Goal: Task Accomplishment & Management: Complete application form

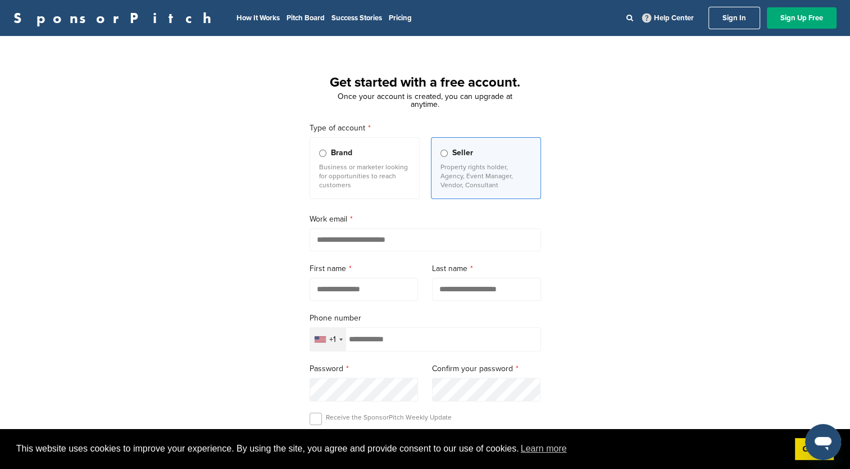
click at [384, 240] on input "email" at bounding box center [425, 239] width 231 height 23
type input "**********"
click at [374, 288] on input "text" at bounding box center [364, 289] width 109 height 23
type input "******"
type input "*********"
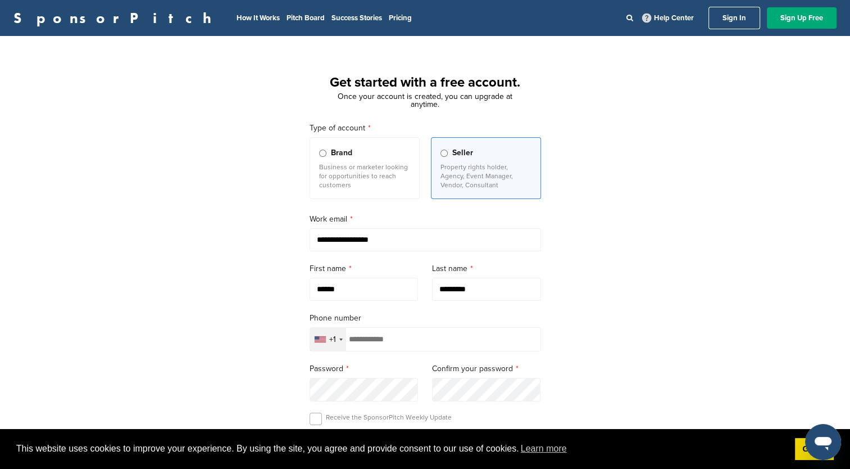
scroll to position [56, 0]
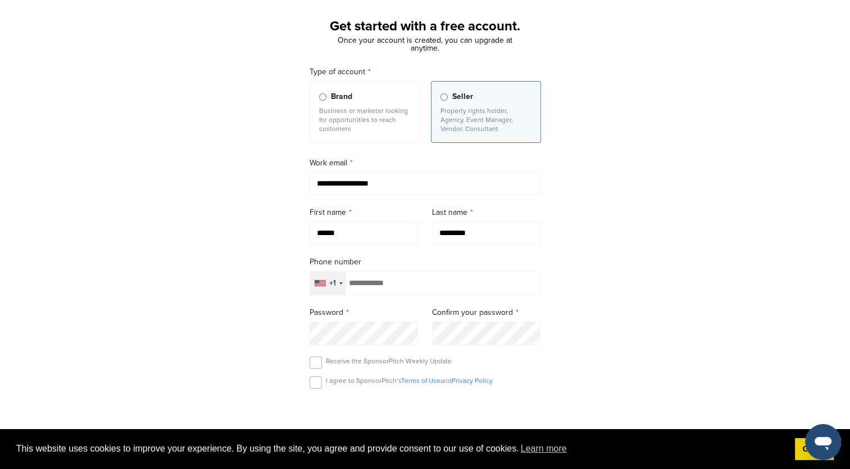
click at [383, 282] on input "tel" at bounding box center [425, 283] width 231 height 24
click at [612, 263] on div "**********" at bounding box center [425, 253] width 850 height 521
click at [461, 285] on input "tel" at bounding box center [425, 283] width 231 height 24
type input "**********"
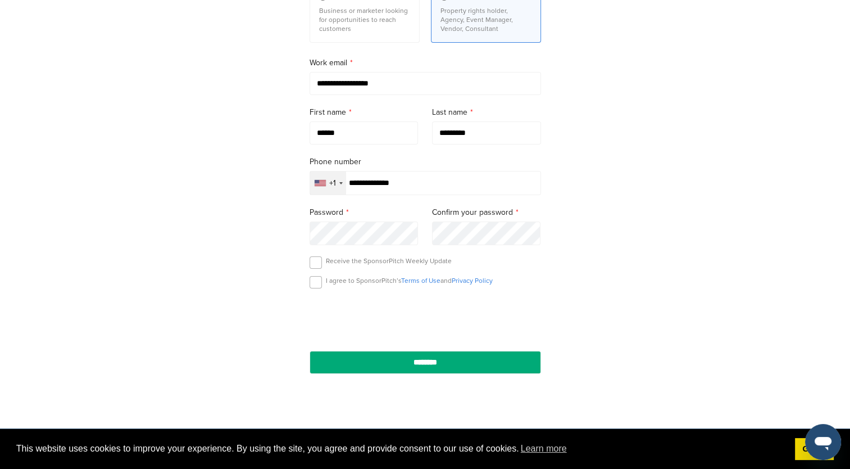
scroll to position [169, 0]
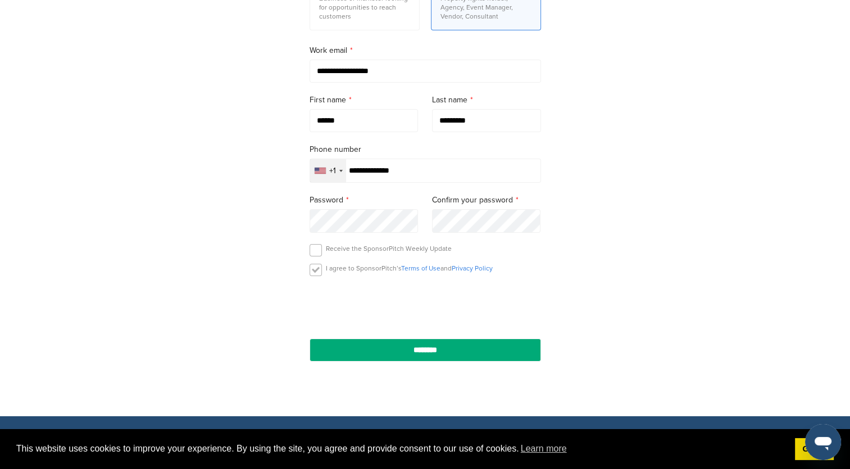
click at [317, 271] on label at bounding box center [316, 269] width 12 height 12
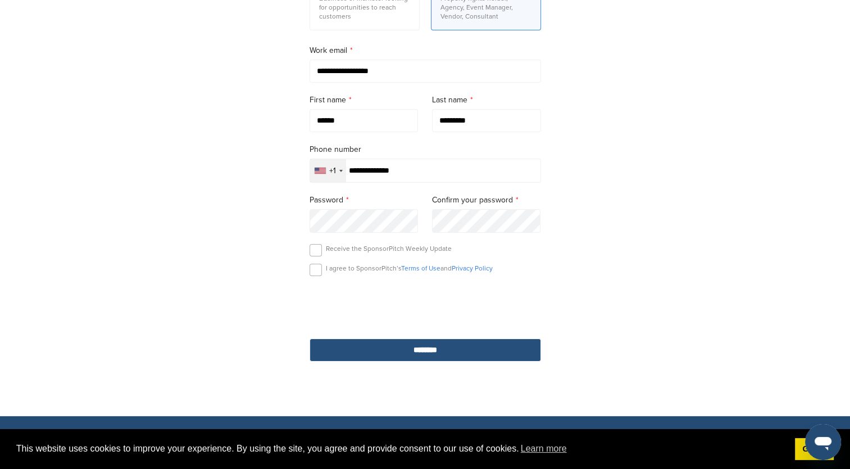
click at [460, 348] on input "********" at bounding box center [425, 349] width 231 height 23
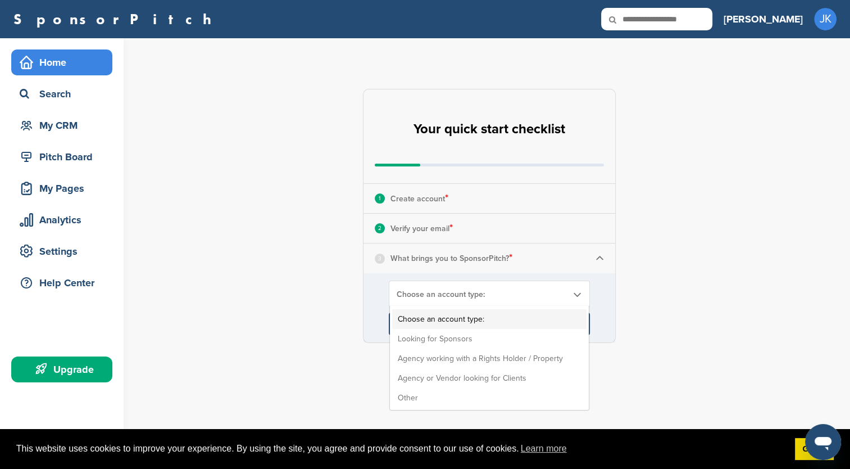
click at [491, 291] on span "Choose an account type:" at bounding box center [482, 294] width 171 height 10
click at [478, 334] on li "Looking for Sponsors" at bounding box center [489, 339] width 194 height 20
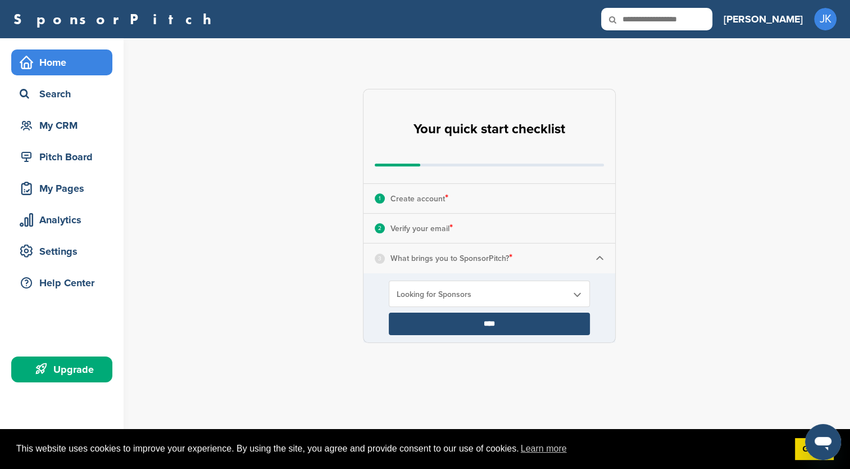
click at [485, 322] on input "****" at bounding box center [489, 323] width 201 height 22
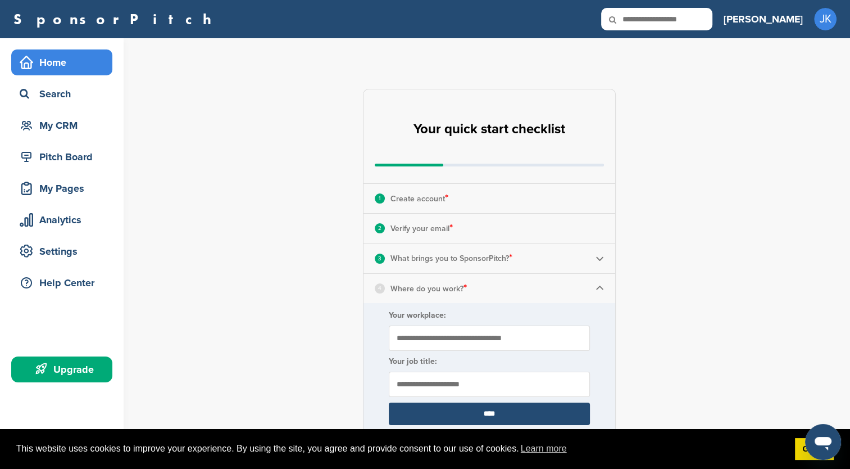
drag, startPoint x: 314, startPoint y: 53, endPoint x: 306, endPoint y: 58, distance: 9.1
click at [314, 54] on div "**********" at bounding box center [496, 414] width 708 height 752
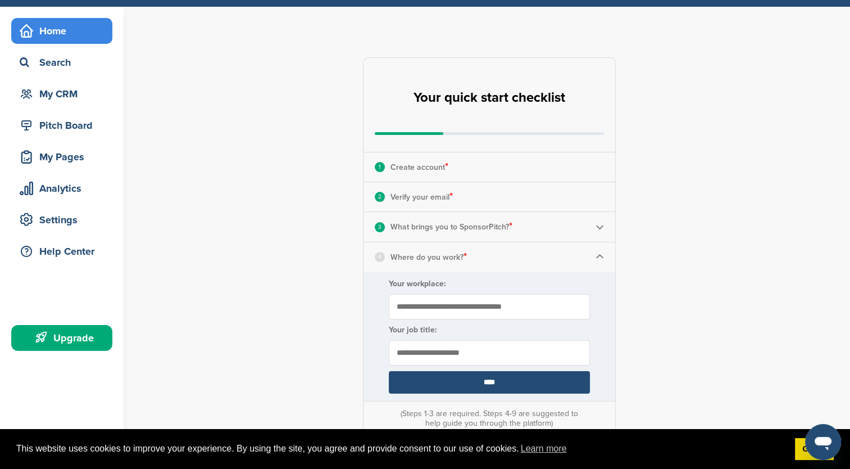
scroll to position [56, 0]
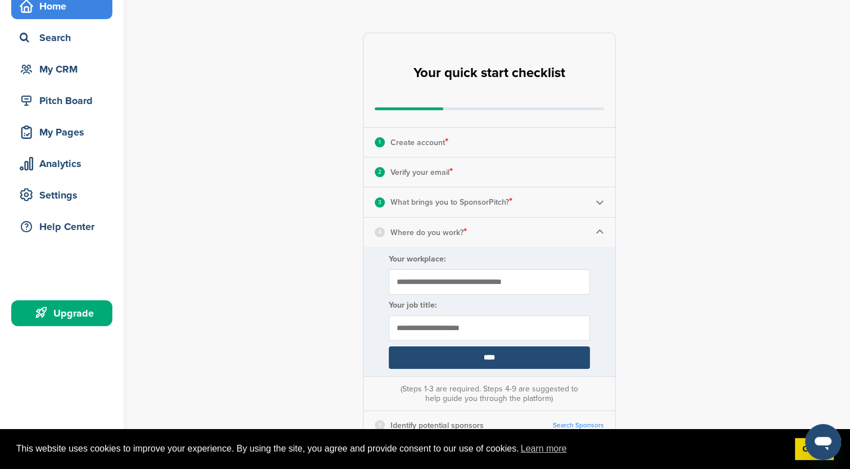
click at [448, 283] on input "Your workplace:" at bounding box center [489, 281] width 201 height 25
type input "**********"
click at [420, 352] on input "****" at bounding box center [489, 357] width 201 height 22
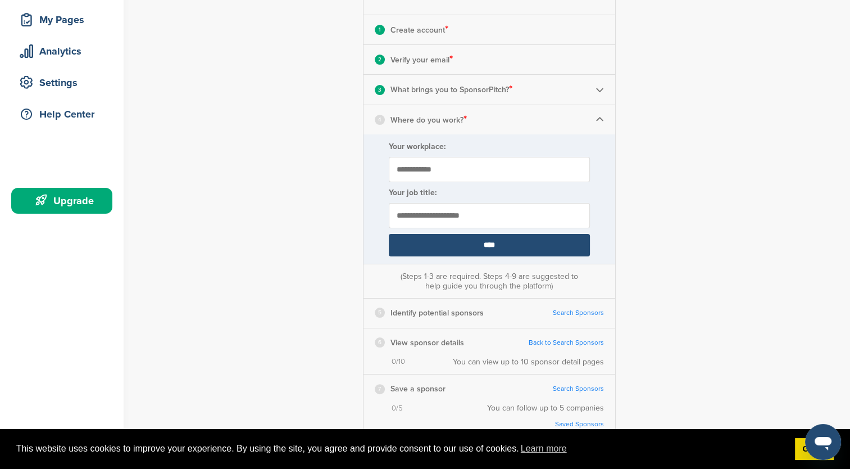
click at [500, 246] on input "****" at bounding box center [489, 245] width 201 height 22
click at [475, 221] on input "text" at bounding box center [489, 215] width 201 height 25
type input "***"
click at [497, 254] on input "****" at bounding box center [489, 245] width 201 height 22
click at [487, 245] on input "****" at bounding box center [489, 245] width 201 height 22
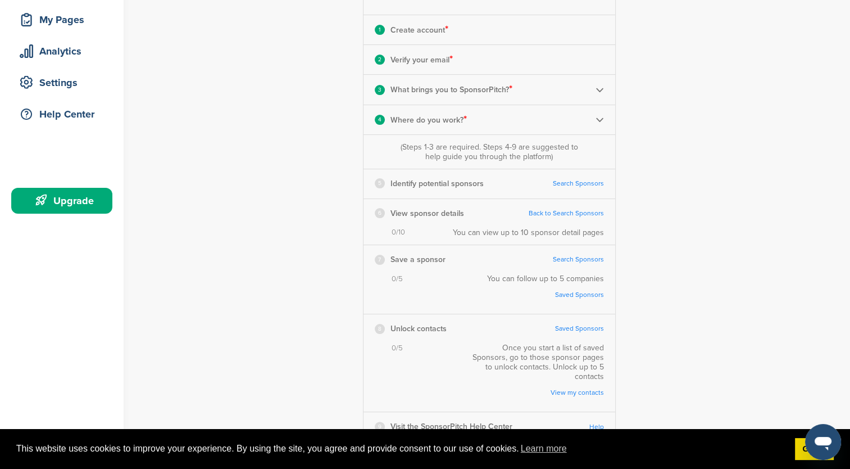
click at [456, 224] on div "6 View sponsor details Back to Search Sponsors Complete Steps 1-3 First" at bounding box center [489, 213] width 252 height 29
click at [576, 182] on link "Search Sponsors" at bounding box center [578, 183] width 51 height 8
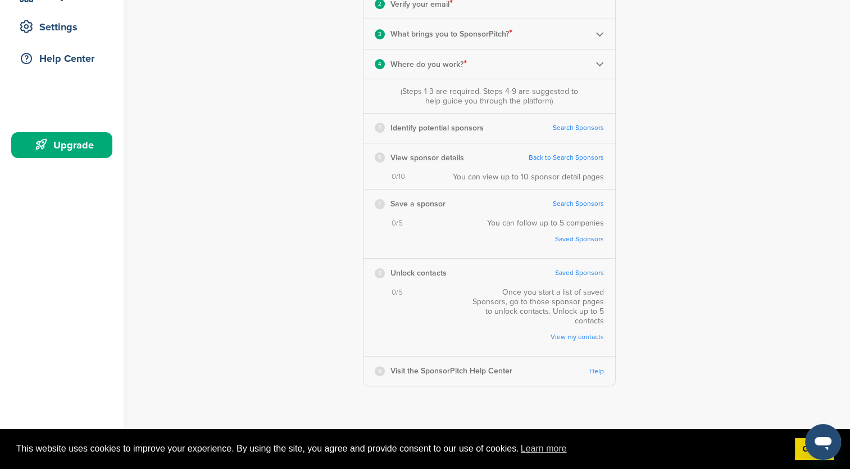
scroll to position [225, 0]
click at [598, 366] on link "Help" at bounding box center [596, 370] width 15 height 8
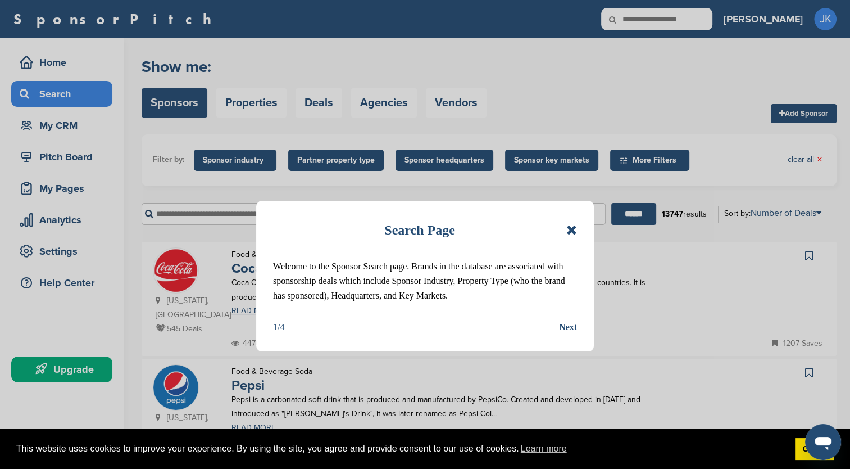
click at [569, 327] on div "Next" at bounding box center [568, 327] width 18 height 15
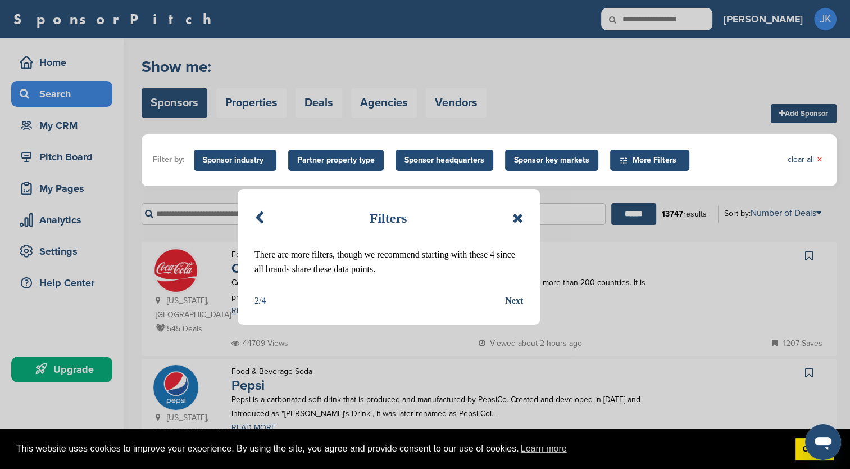
click at [517, 301] on div "Next" at bounding box center [514, 300] width 18 height 15
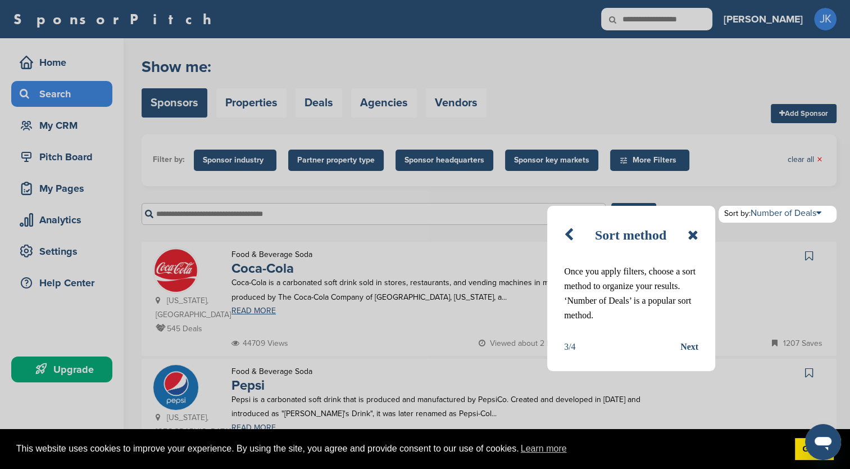
click at [695, 344] on div "Next" at bounding box center [689, 346] width 18 height 15
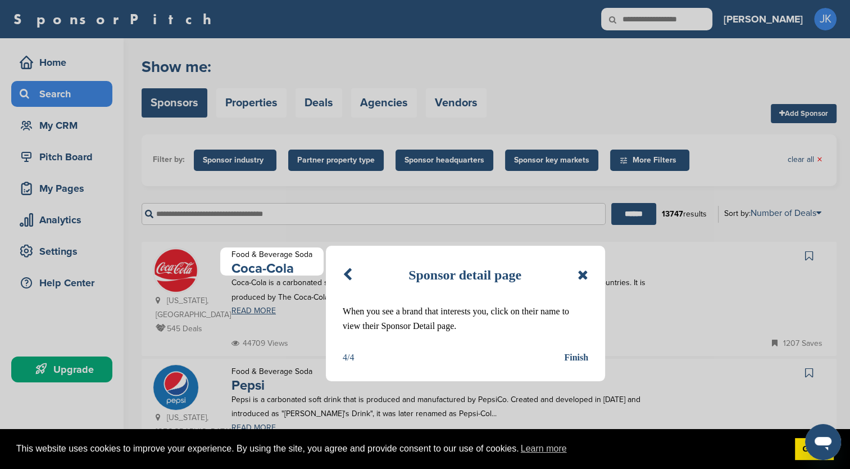
click at [570, 357] on div "Finish" at bounding box center [576, 357] width 24 height 15
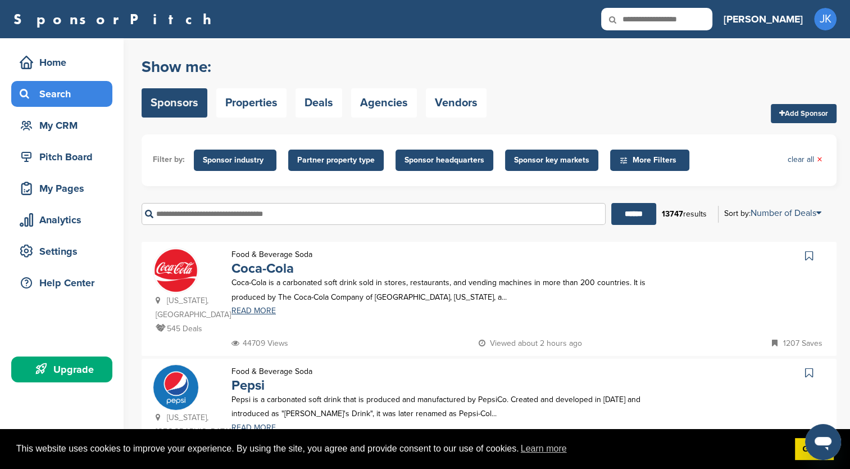
click at [243, 158] on span "Sponsor industry" at bounding box center [235, 160] width 65 height 12
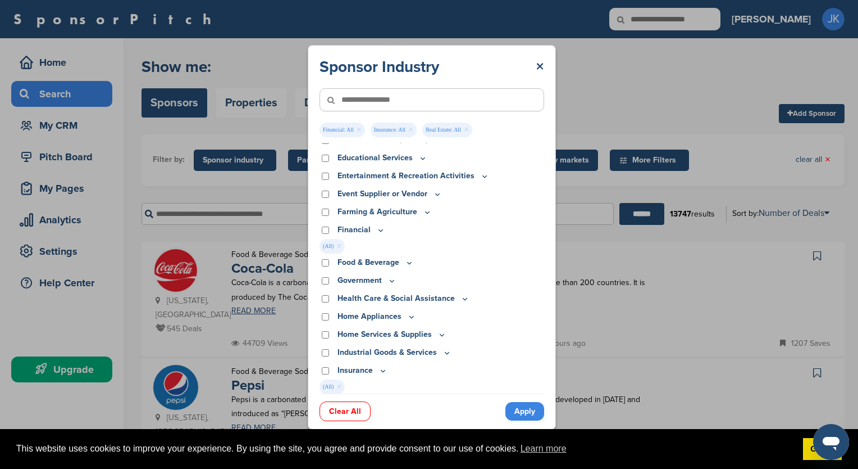
scroll to position [56, 0]
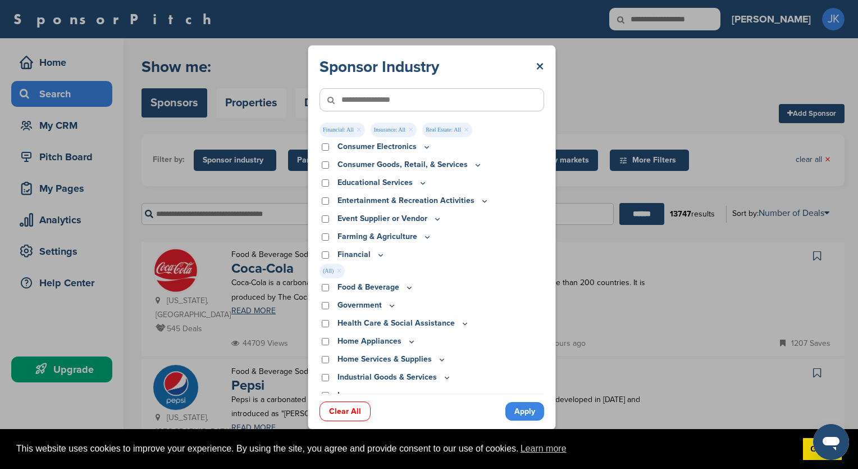
click at [326, 179] on div "Educational Services" at bounding box center [432, 182] width 225 height 12
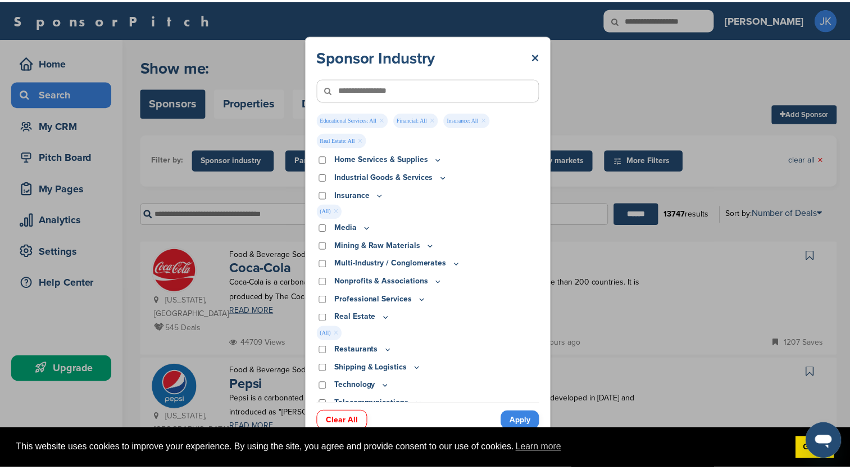
scroll to position [326, 0]
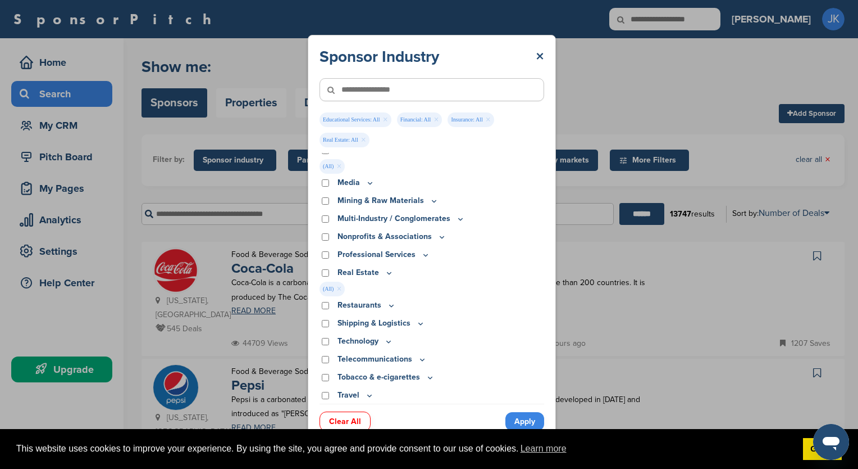
click at [424, 255] on icon at bounding box center [425, 255] width 9 height 10
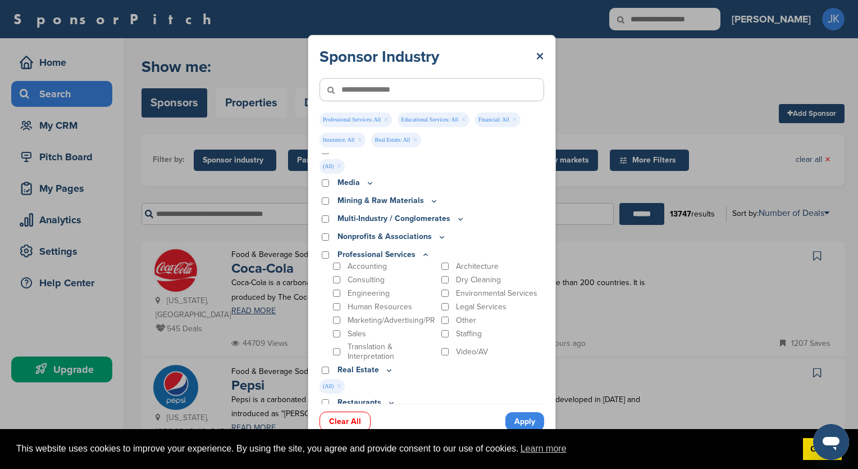
click at [525, 424] on link "Apply" at bounding box center [525, 421] width 39 height 19
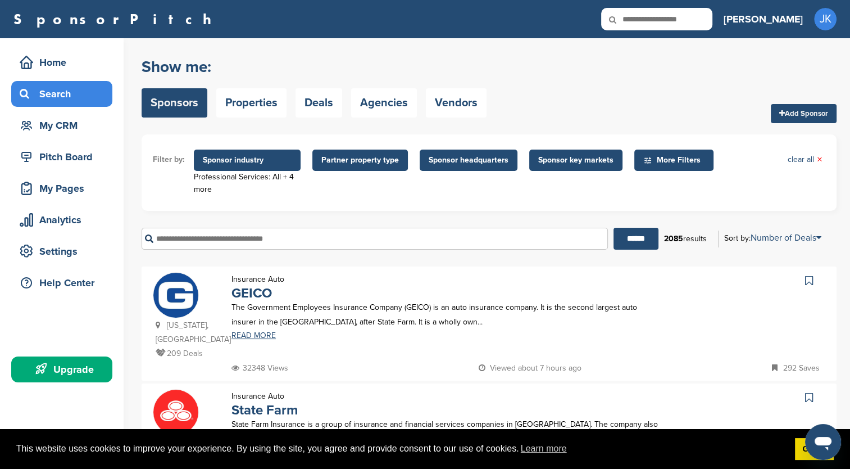
click at [668, 161] on span "More Filters" at bounding box center [675, 160] width 65 height 12
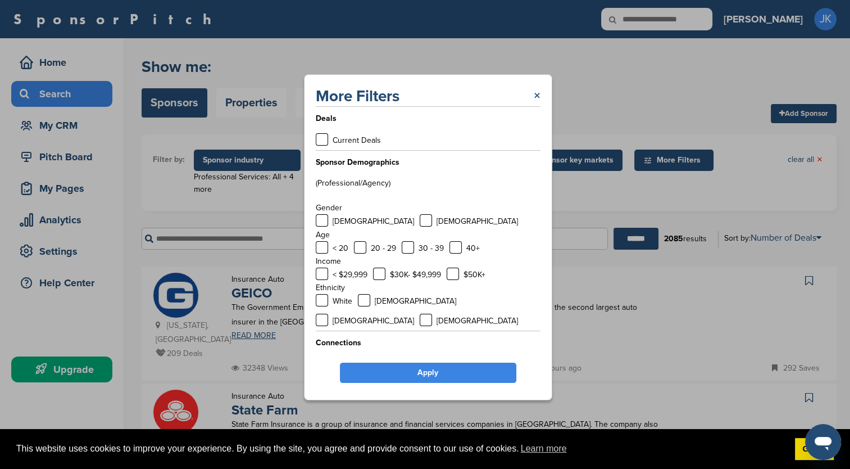
click at [539, 93] on link "×" at bounding box center [537, 96] width 7 height 20
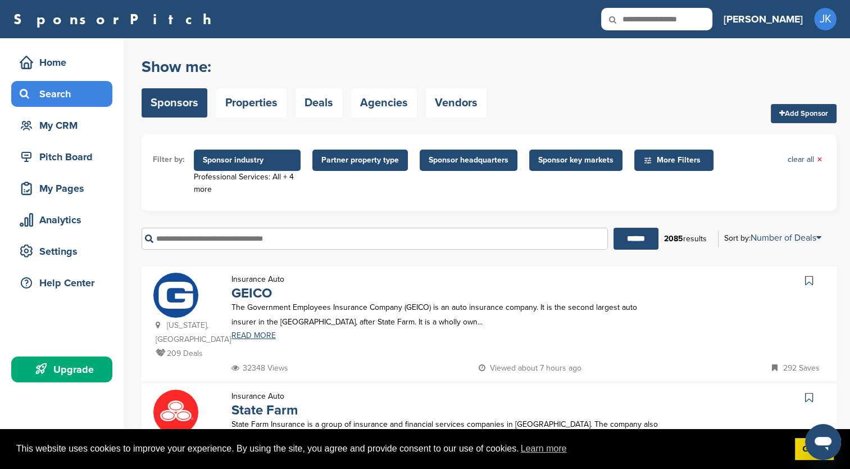
click at [360, 162] on span "Partner property type" at bounding box center [360, 160] width 78 height 12
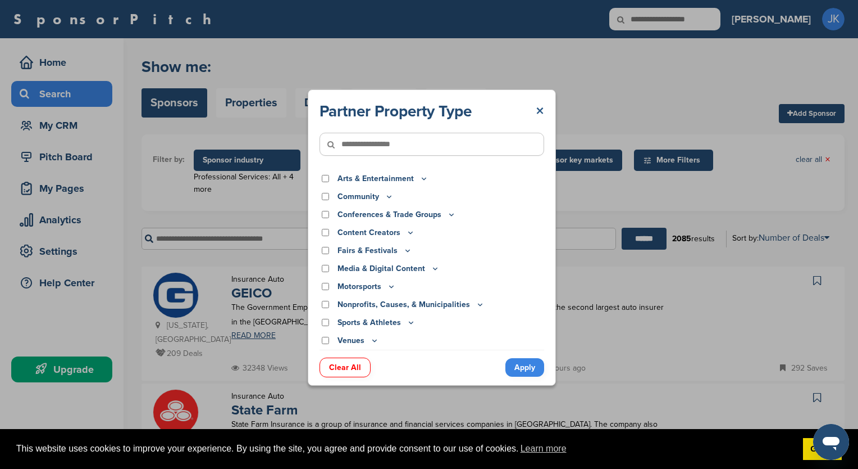
click at [542, 109] on link "×" at bounding box center [540, 111] width 8 height 20
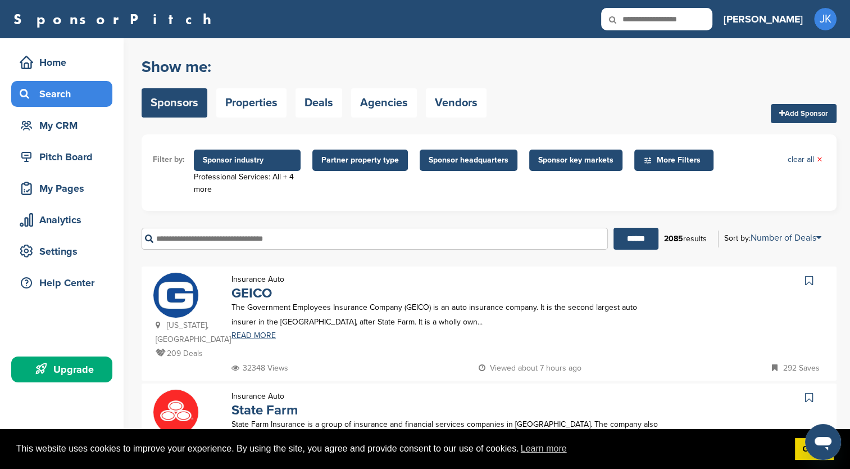
click at [669, 161] on span "More Filters" at bounding box center [675, 160] width 65 height 12
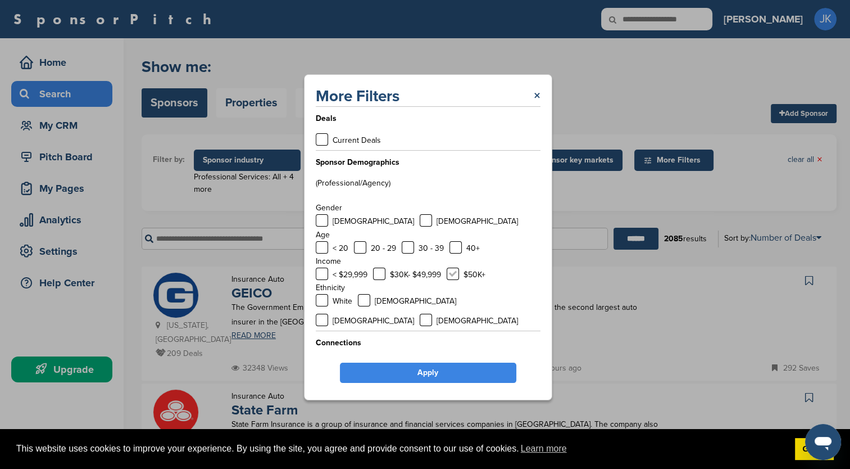
click at [454, 278] on label at bounding box center [453, 273] width 12 height 12
click at [319, 357] on label at bounding box center [322, 363] width 12 height 12
click at [324, 140] on label at bounding box center [322, 139] width 12 height 12
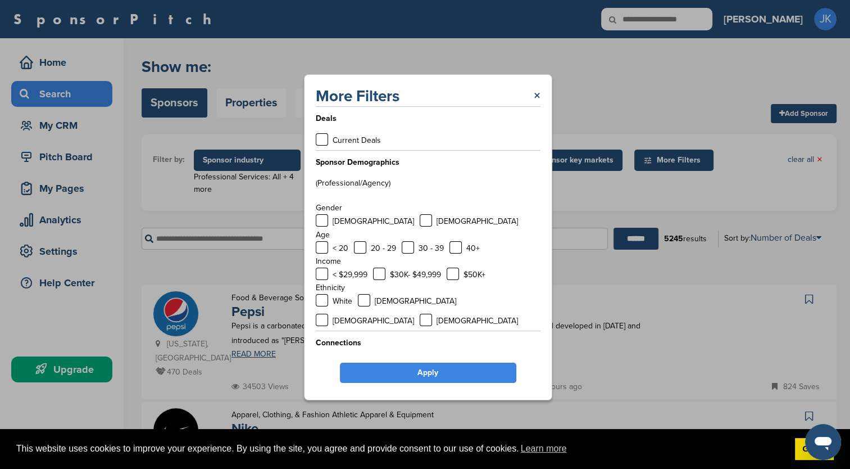
click at [462, 367] on link "Apply" at bounding box center [428, 372] width 176 height 20
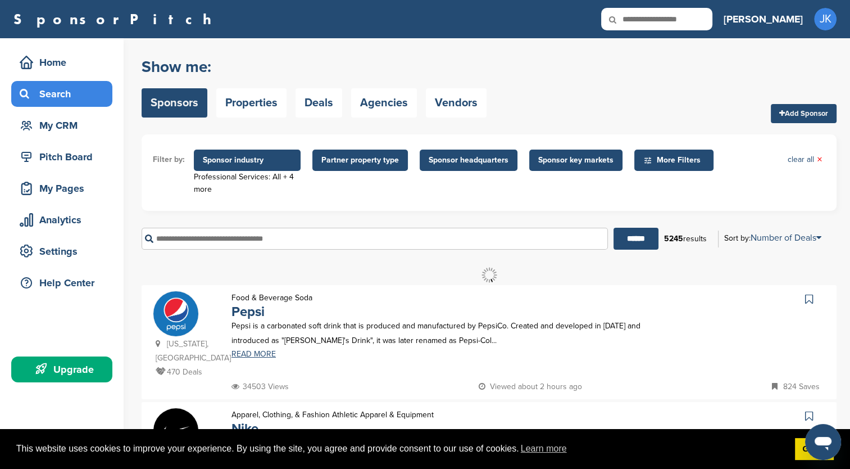
click at [582, 161] on span "Sponsor key markets" at bounding box center [575, 160] width 75 height 12
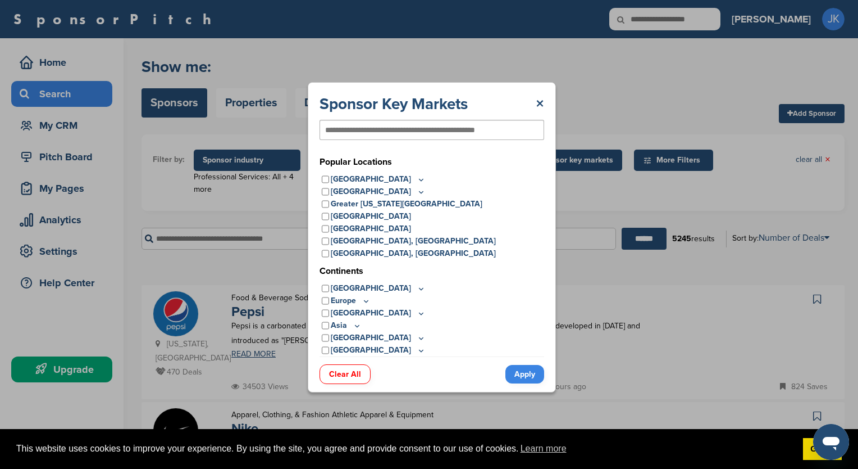
click at [354, 179] on p "[GEOGRAPHIC_DATA]" at bounding box center [378, 179] width 95 height 12
click at [417, 180] on icon at bounding box center [421, 180] width 9 height 10
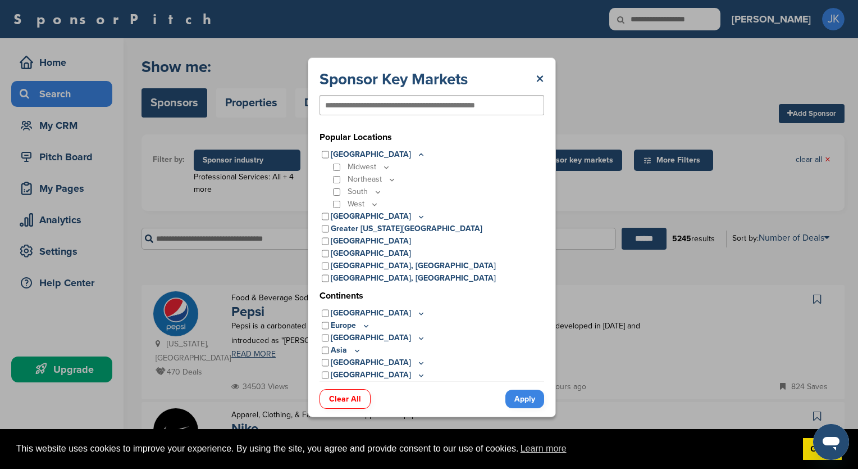
click at [378, 192] on icon at bounding box center [378, 192] width 9 height 10
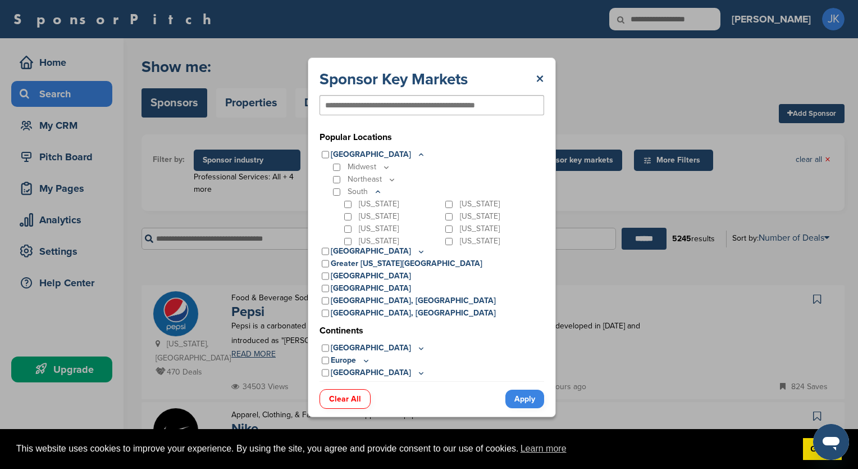
click at [443, 220] on div "[US_STATE]" at bounding box center [493, 216] width 101 height 12
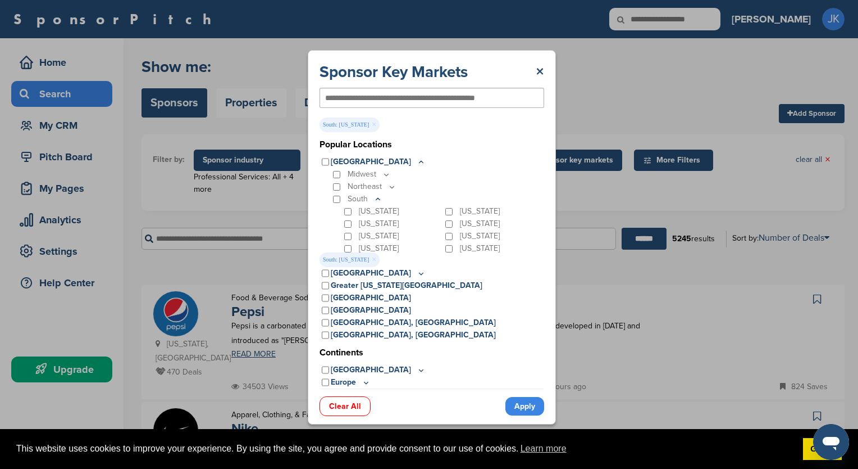
click at [533, 406] on link "Apply" at bounding box center [525, 406] width 39 height 19
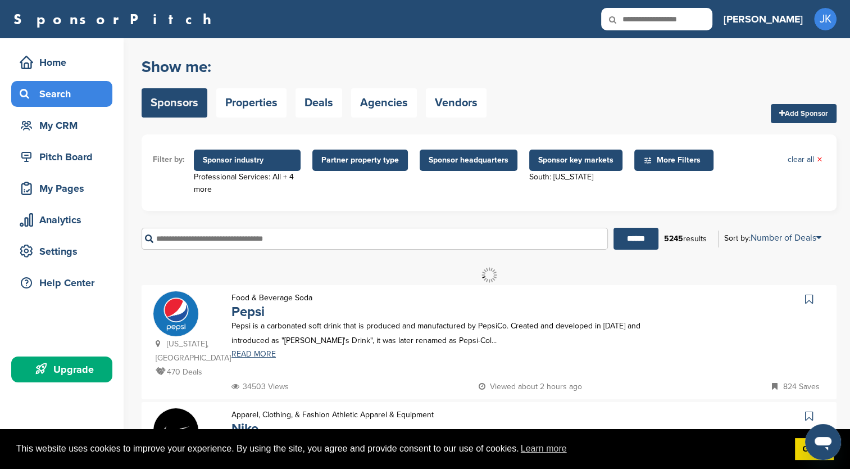
click at [458, 159] on span "Sponsor headquarters" at bounding box center [469, 160] width 80 height 12
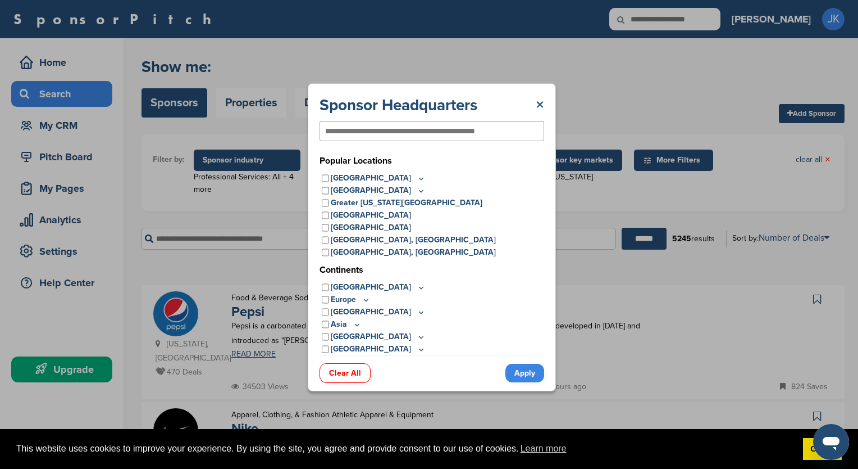
click at [537, 105] on link "×" at bounding box center [540, 105] width 8 height 20
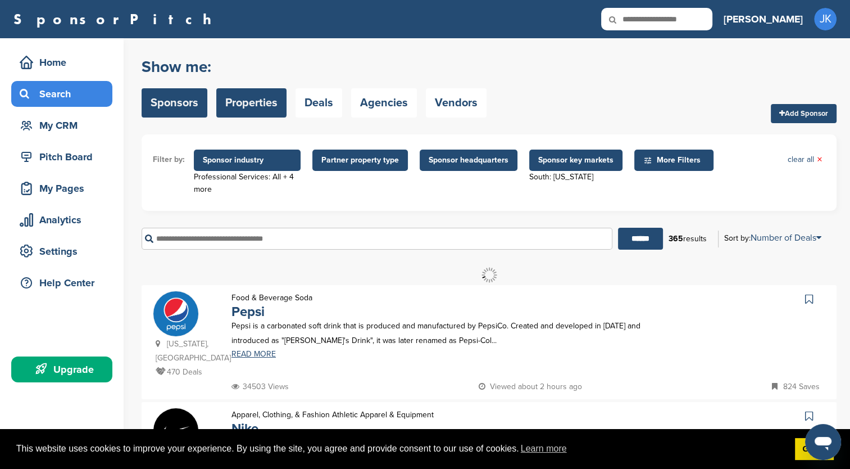
click at [258, 108] on link "Properties" at bounding box center [251, 102] width 70 height 29
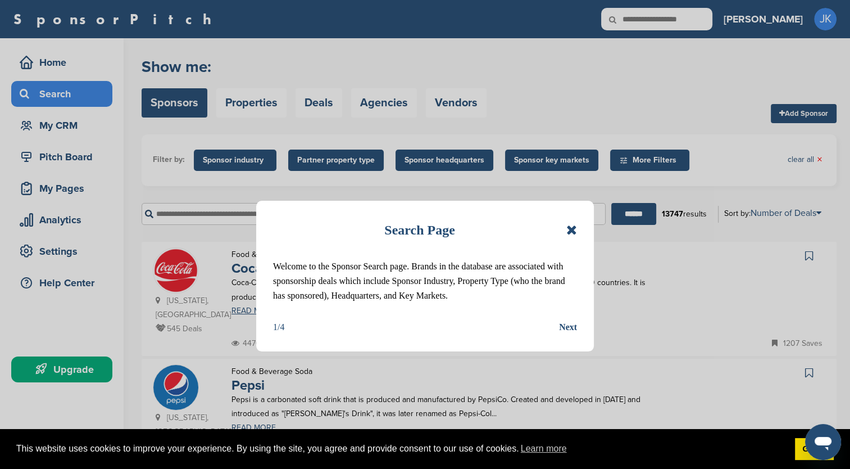
click at [567, 326] on div "Next" at bounding box center [568, 327] width 18 height 15
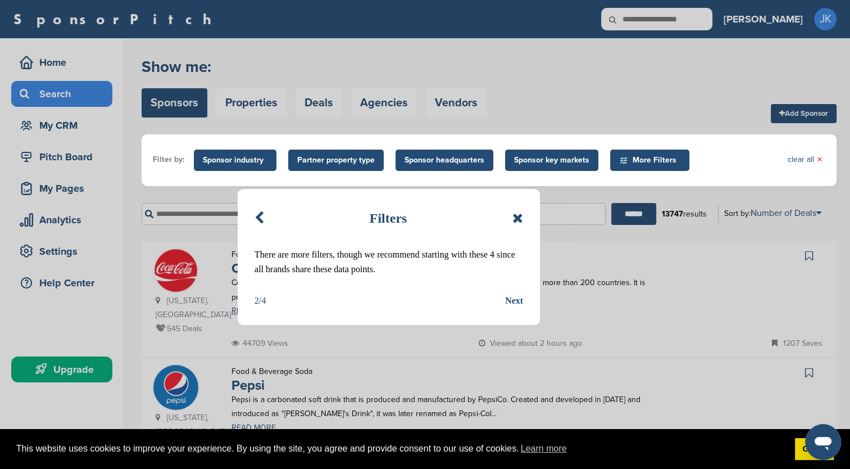
click at [515, 301] on div "Next" at bounding box center [514, 300] width 18 height 15
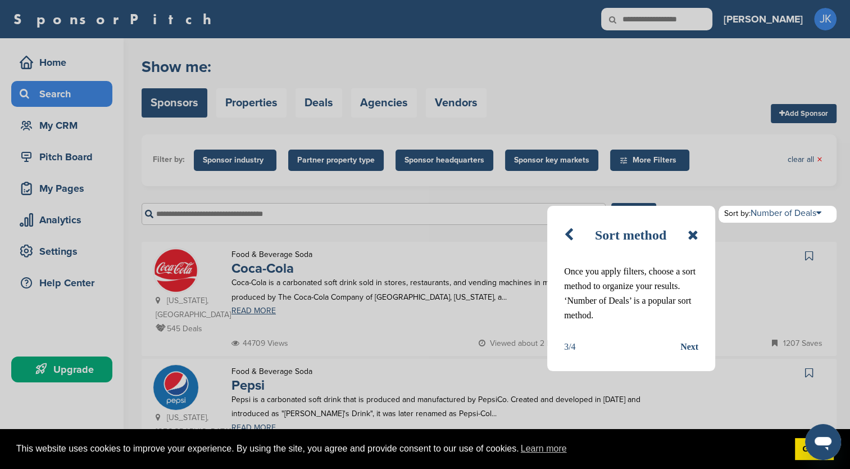
click at [694, 345] on div "Next" at bounding box center [689, 346] width 18 height 15
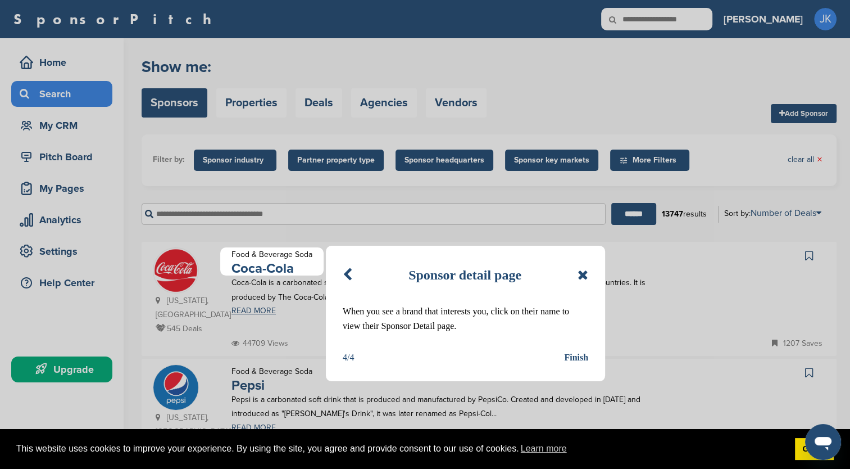
click at [581, 358] on div "Finish" at bounding box center [576, 357] width 24 height 15
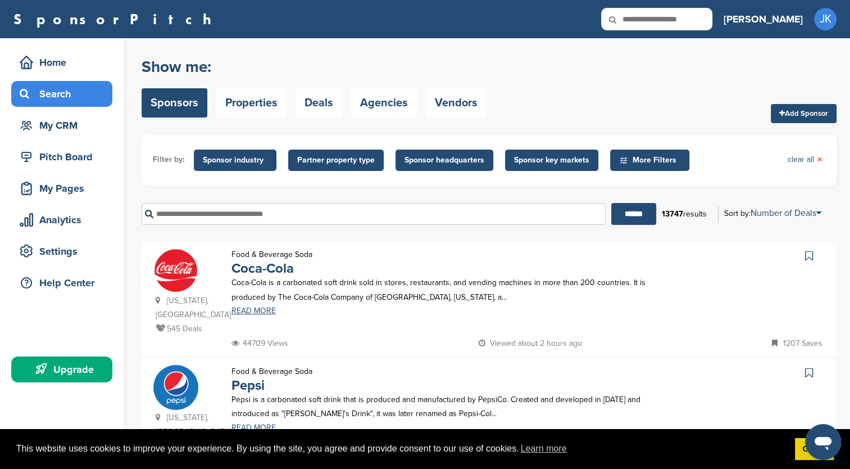
click at [230, 163] on span "Sponsor industry" at bounding box center [235, 160] width 65 height 12
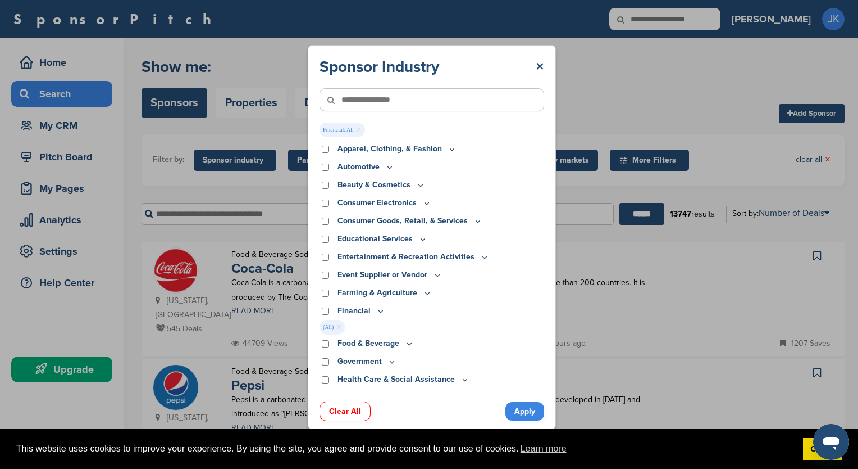
click at [379, 311] on icon at bounding box center [381, 311] width 4 height 2
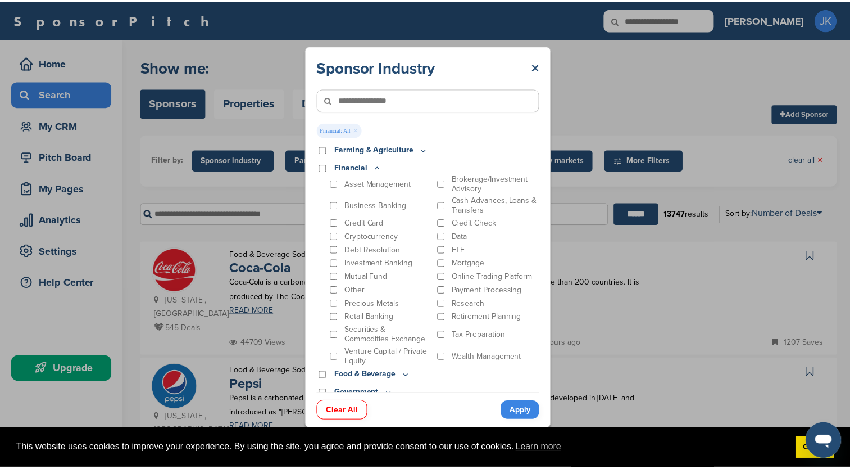
scroll to position [169, 0]
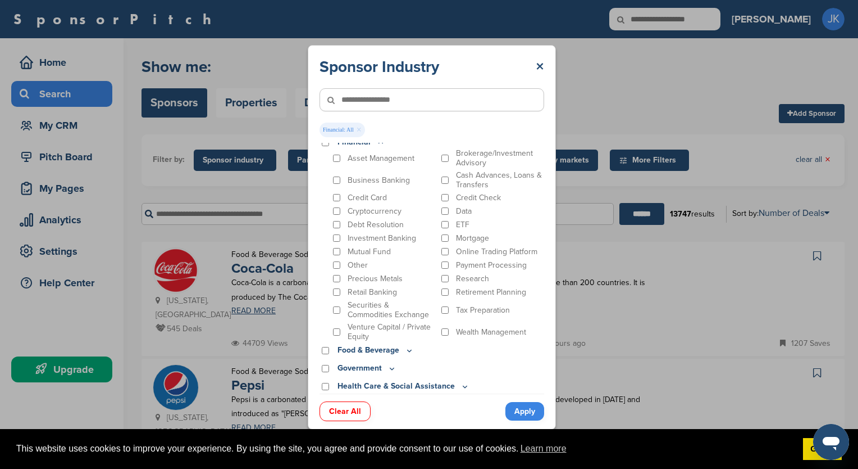
click at [530, 415] on link "Apply" at bounding box center [525, 411] width 39 height 19
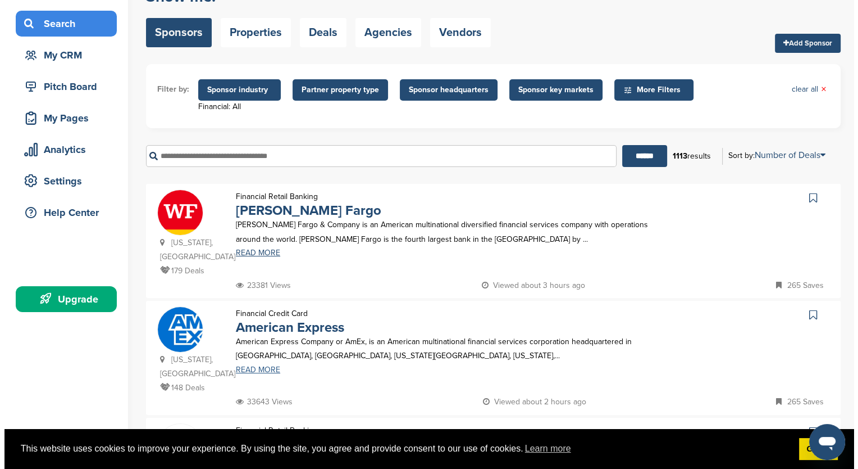
scroll to position [0, 0]
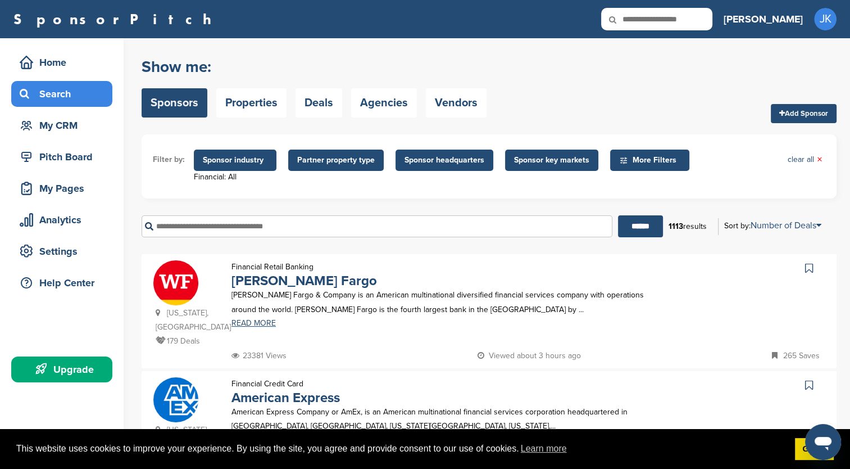
click at [363, 165] on span "Partner property type" at bounding box center [336, 160] width 78 height 12
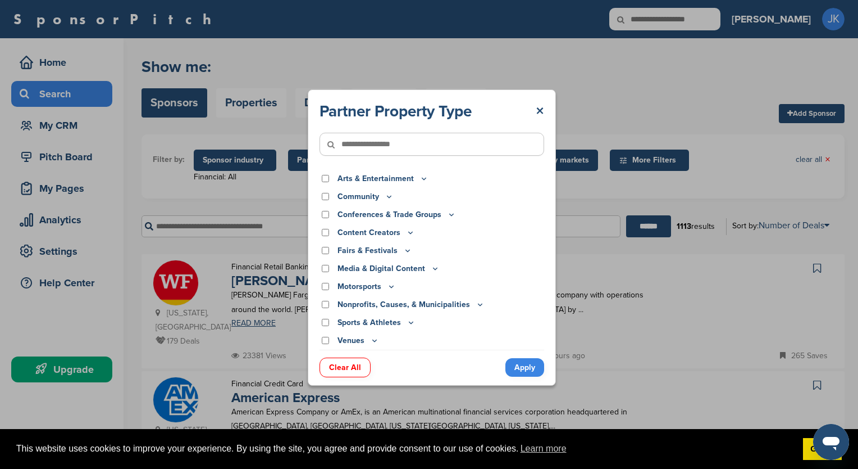
click at [389, 197] on icon at bounding box center [389, 197] width 9 height 10
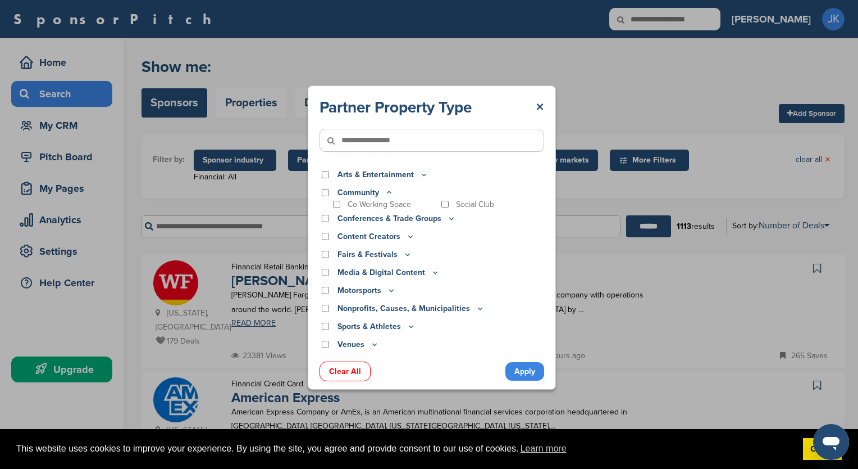
click at [389, 197] on icon at bounding box center [389, 193] width 9 height 10
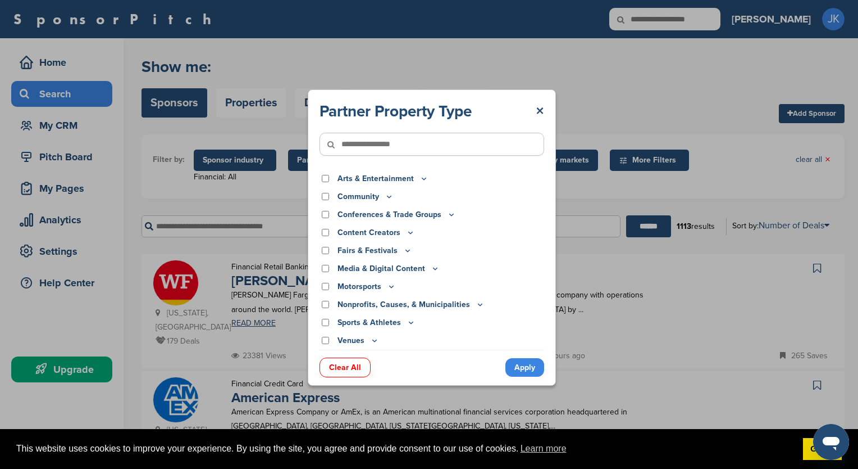
click at [406, 251] on icon at bounding box center [408, 250] width 4 height 2
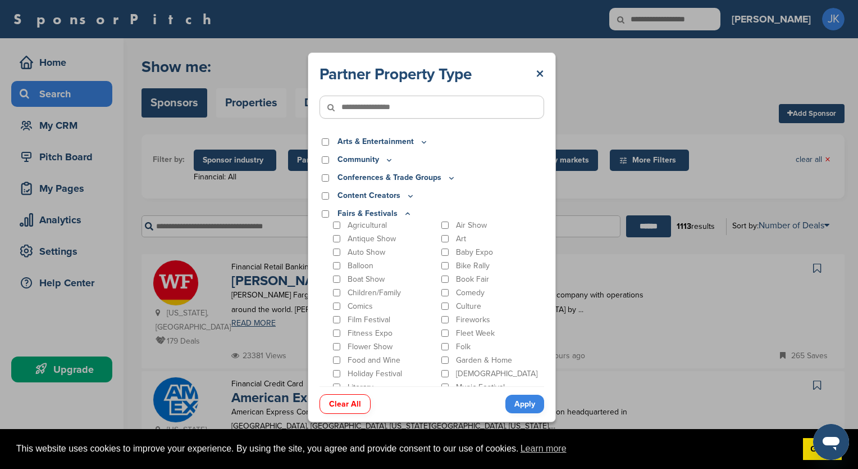
click at [407, 213] on icon at bounding box center [407, 214] width 9 height 10
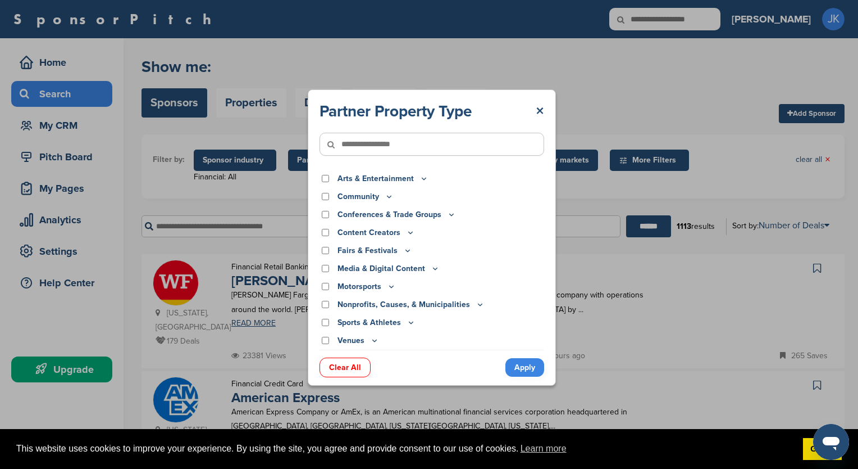
click at [421, 176] on icon at bounding box center [424, 179] width 9 height 10
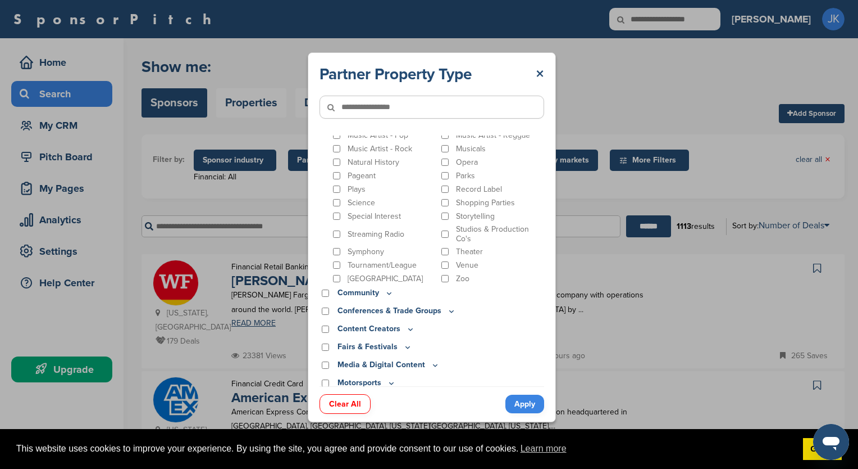
scroll to position [449, 0]
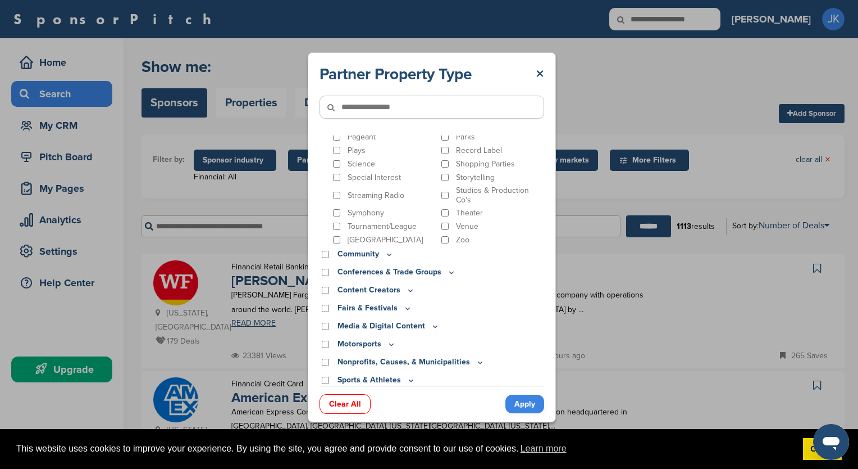
click at [431, 321] on icon at bounding box center [435, 326] width 9 height 10
click at [433, 321] on icon at bounding box center [435, 326] width 9 height 10
click at [391, 249] on icon at bounding box center [389, 254] width 9 height 10
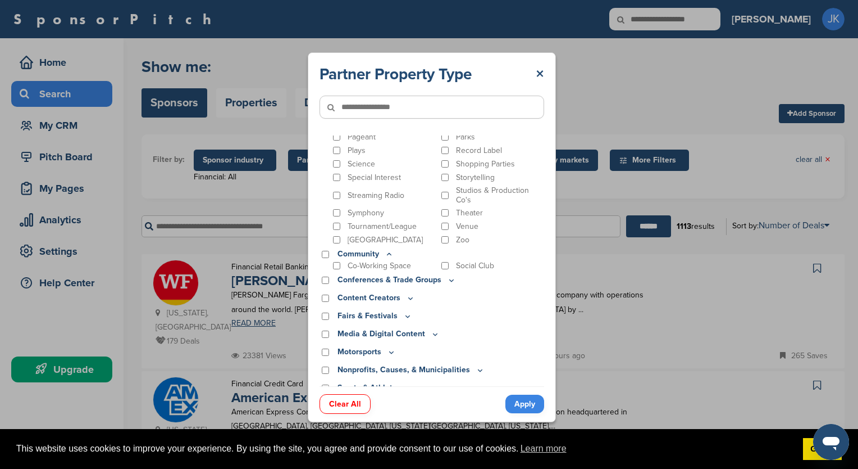
click at [391, 249] on icon at bounding box center [389, 254] width 9 height 10
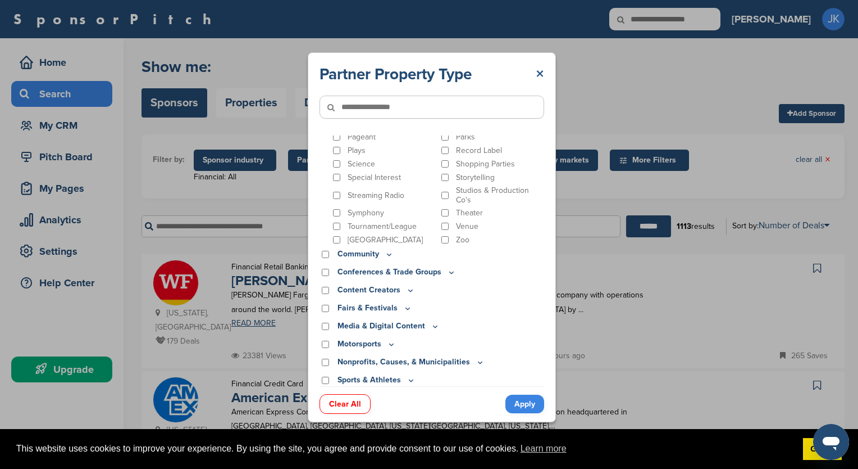
click at [539, 73] on link "×" at bounding box center [540, 74] width 8 height 20
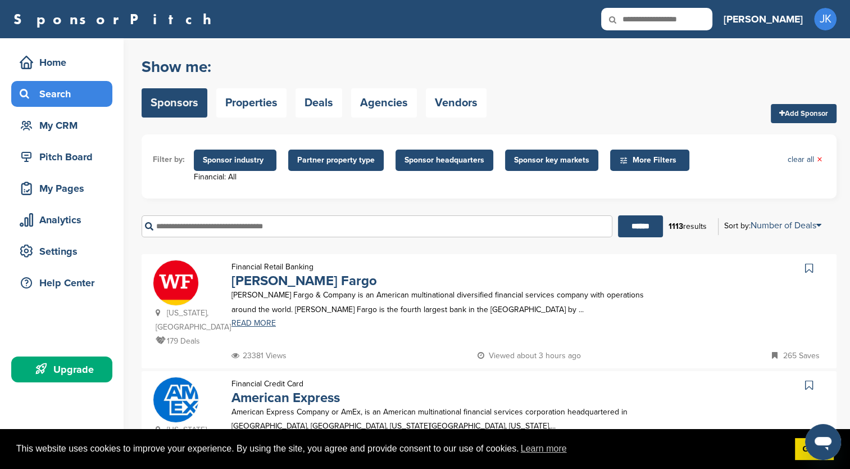
click at [470, 156] on span "Sponsor headquarters" at bounding box center [444, 160] width 80 height 12
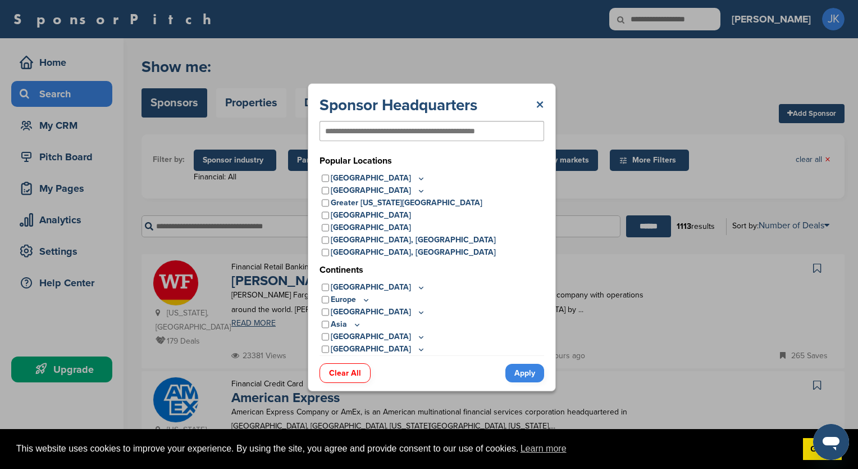
click at [540, 104] on link "×" at bounding box center [540, 105] width 8 height 20
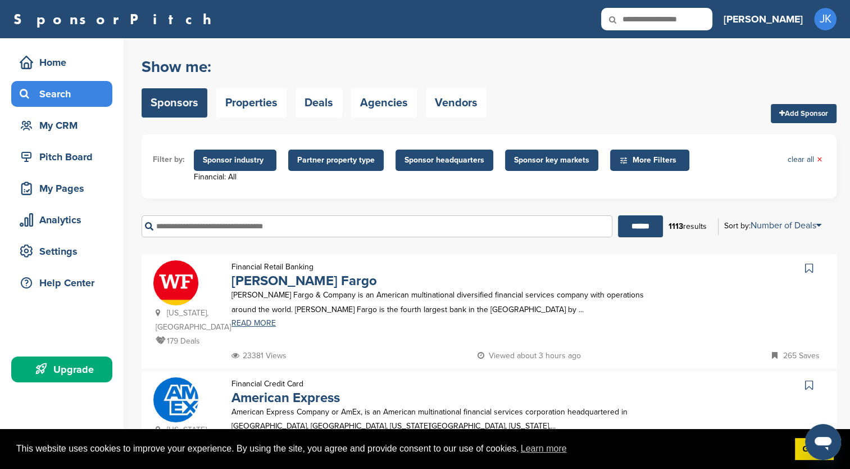
click at [549, 161] on span "Sponsor key markets" at bounding box center [551, 160] width 75 height 12
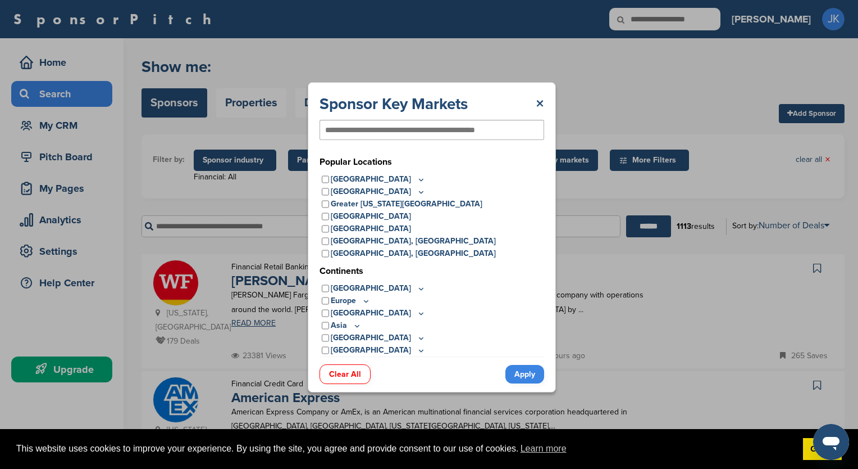
click at [417, 176] on icon at bounding box center [421, 180] width 9 height 10
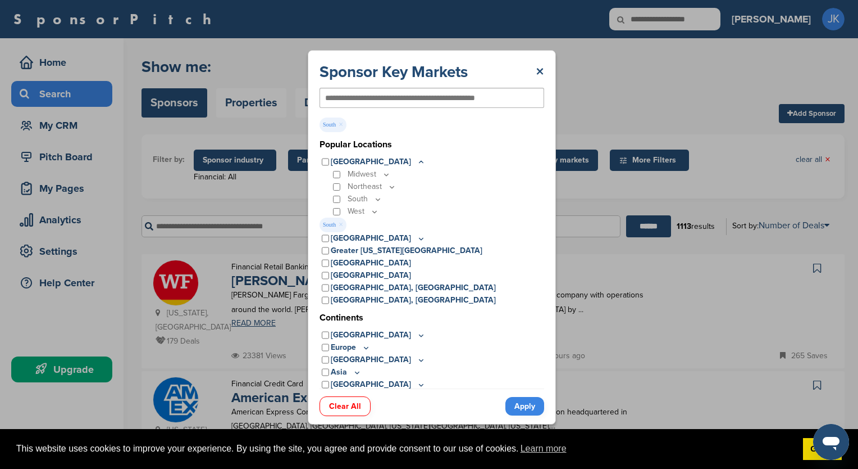
click at [378, 197] on icon at bounding box center [378, 199] width 9 height 10
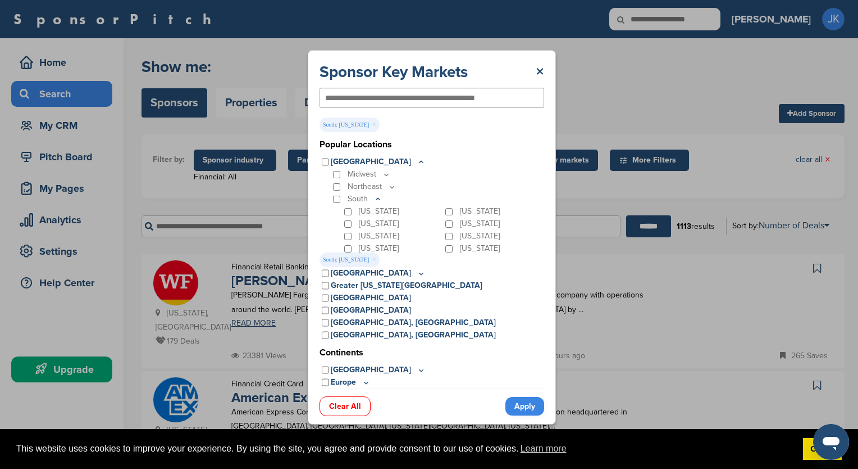
click at [526, 402] on link "Apply" at bounding box center [525, 406] width 39 height 19
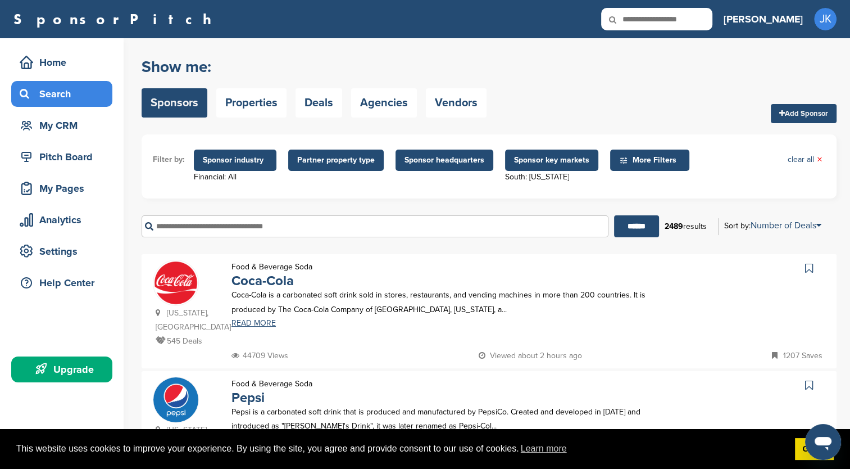
click at [640, 154] on span "More Filters" at bounding box center [651, 160] width 65 height 12
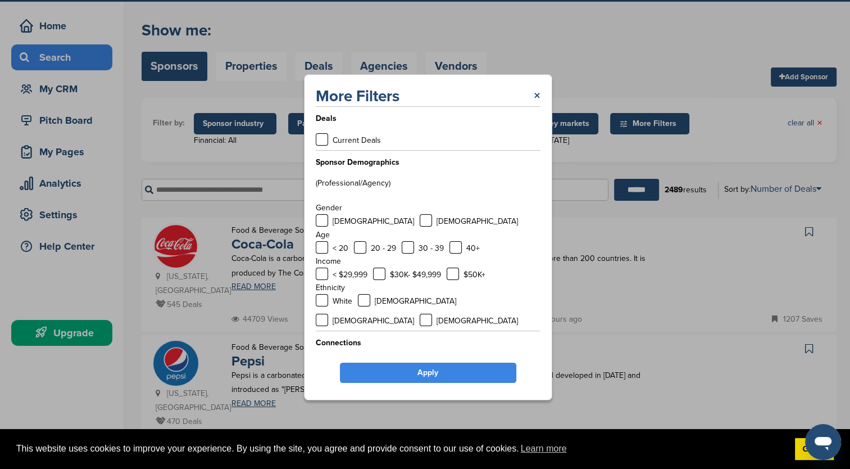
scroll to position [56, 0]
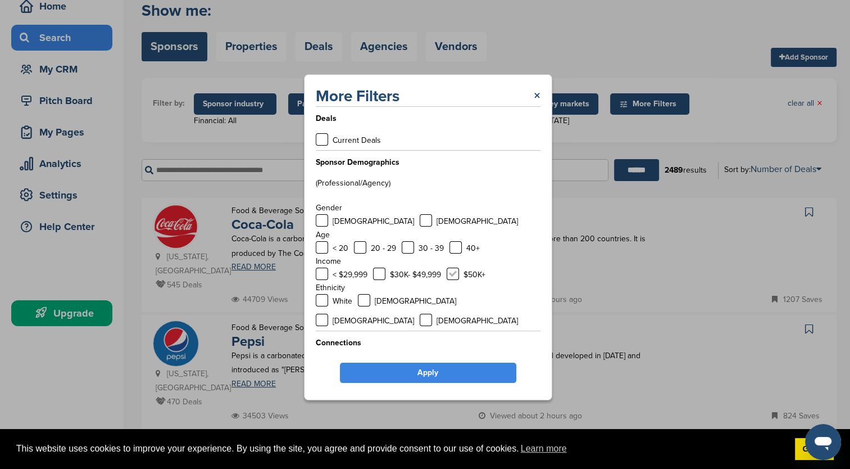
click at [453, 278] on label at bounding box center [453, 273] width 12 height 12
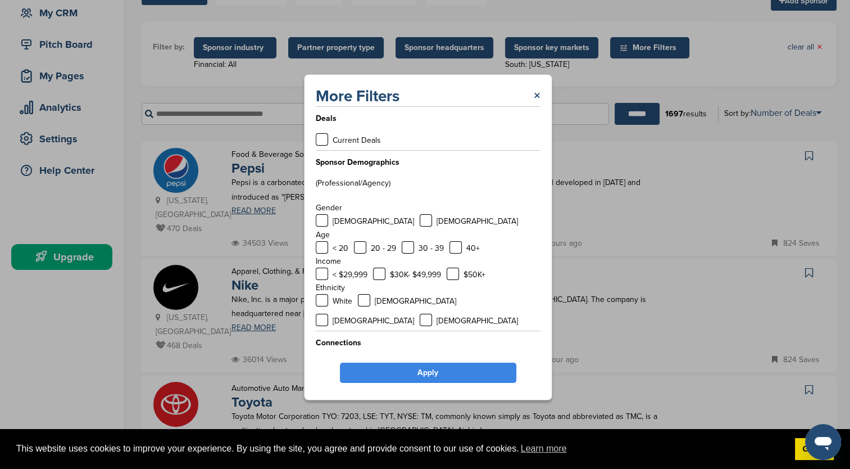
scroll to position [0, 0]
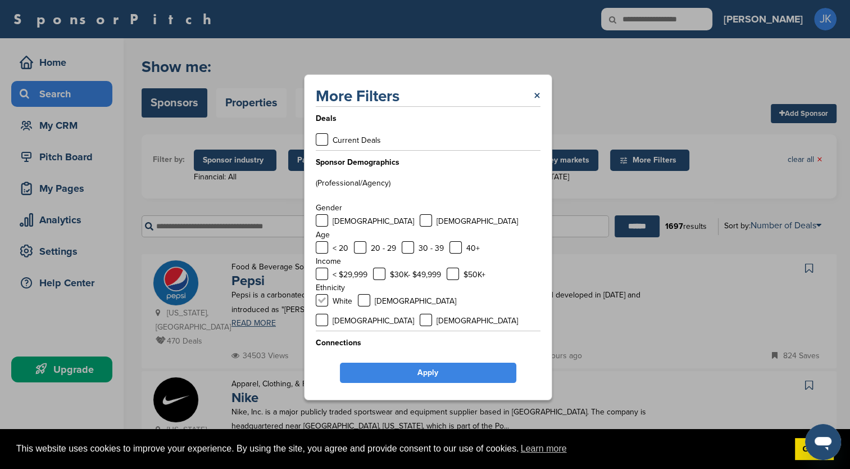
click at [319, 304] on label at bounding box center [322, 300] width 12 height 12
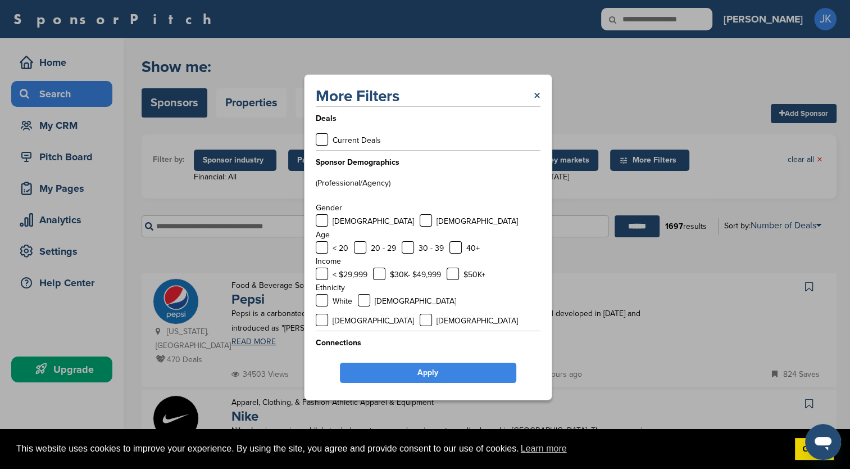
click at [358, 306] on div "African American" at bounding box center [407, 301] width 98 height 14
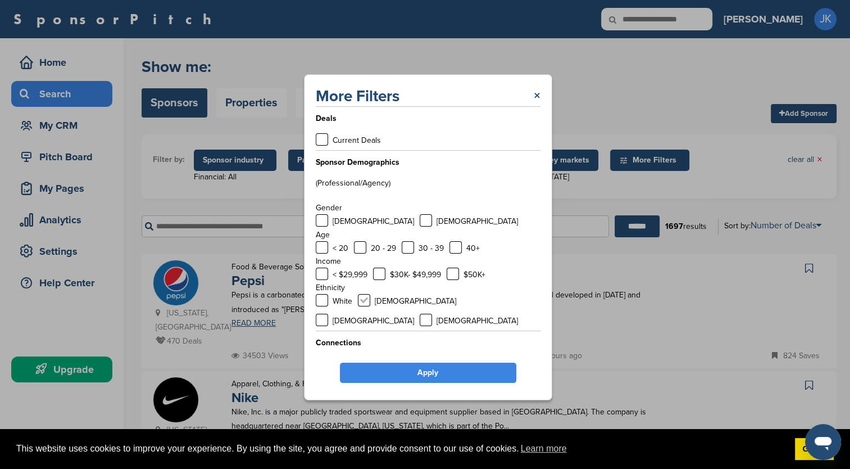
click at [366, 304] on label at bounding box center [364, 300] width 12 height 12
click at [328, 313] on label at bounding box center [322, 319] width 12 height 12
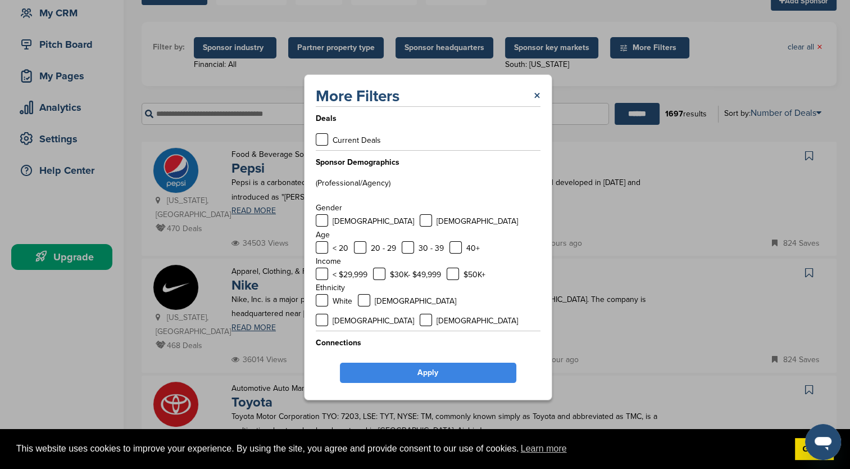
scroll to position [56, 0]
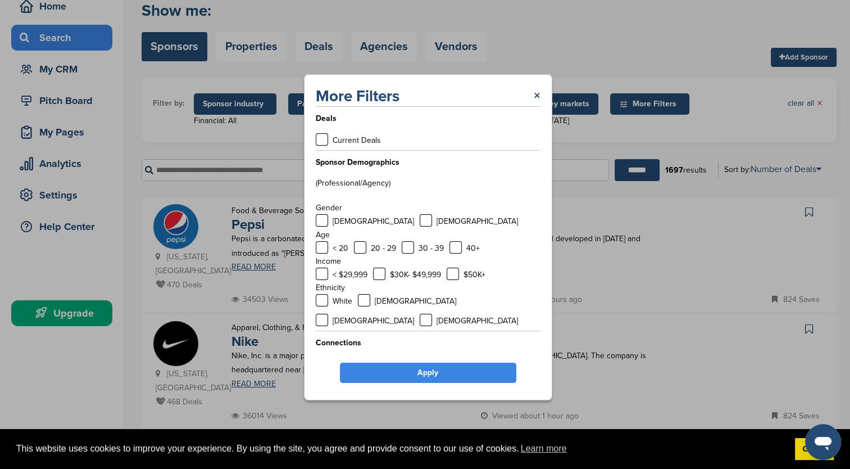
click at [438, 371] on link "Apply" at bounding box center [428, 372] width 176 height 20
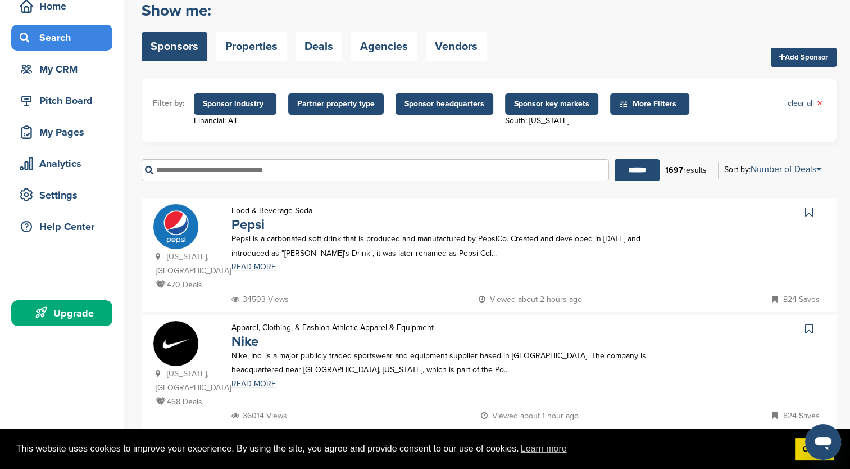
click at [623, 108] on icon at bounding box center [623, 104] width 9 height 10
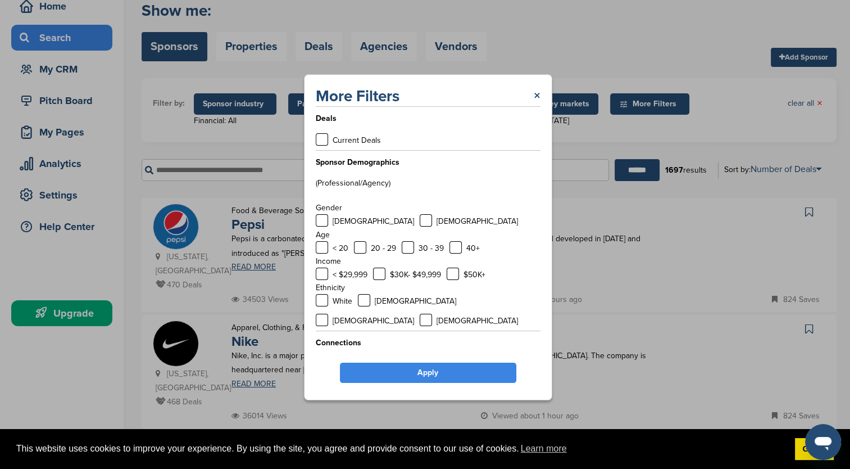
click at [324, 357] on label at bounding box center [322, 363] width 12 height 12
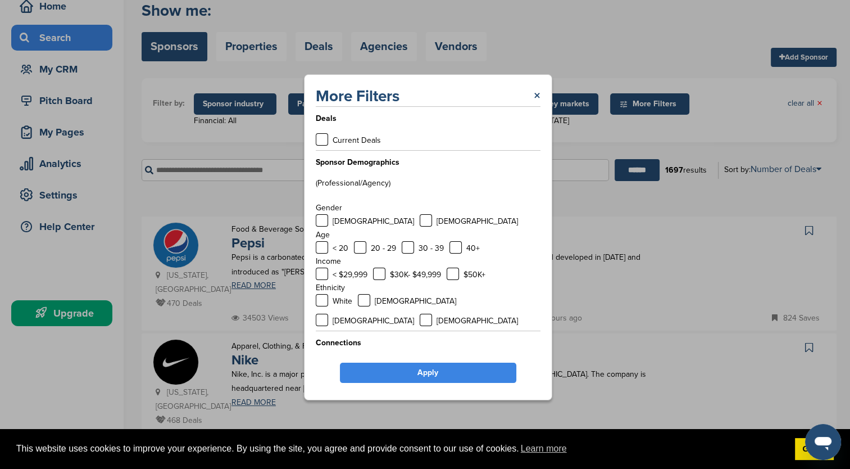
click at [412, 365] on link "Apply" at bounding box center [428, 372] width 176 height 20
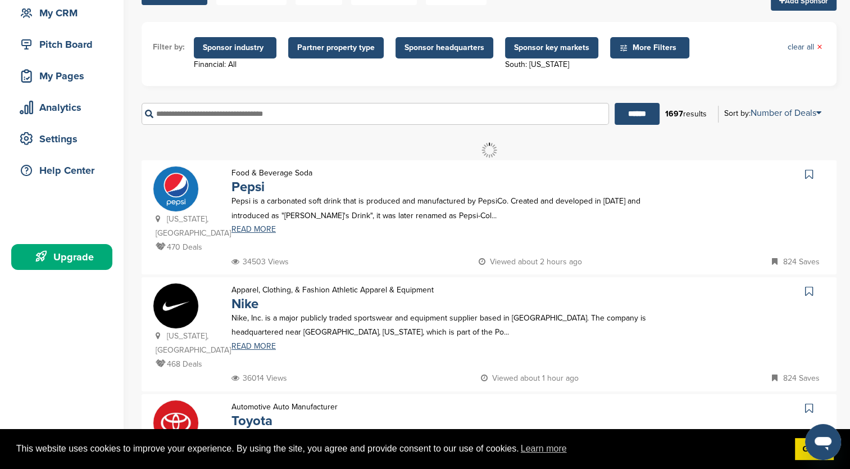
scroll to position [0, 0]
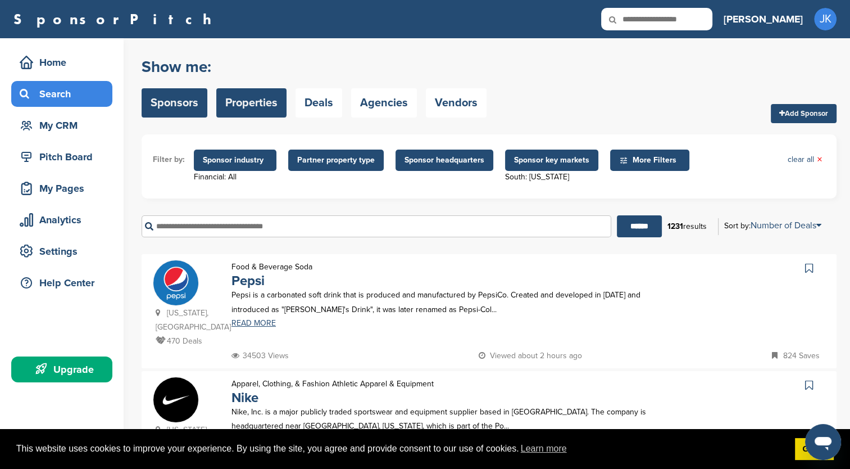
click at [246, 101] on link "Properties" at bounding box center [251, 102] width 70 height 29
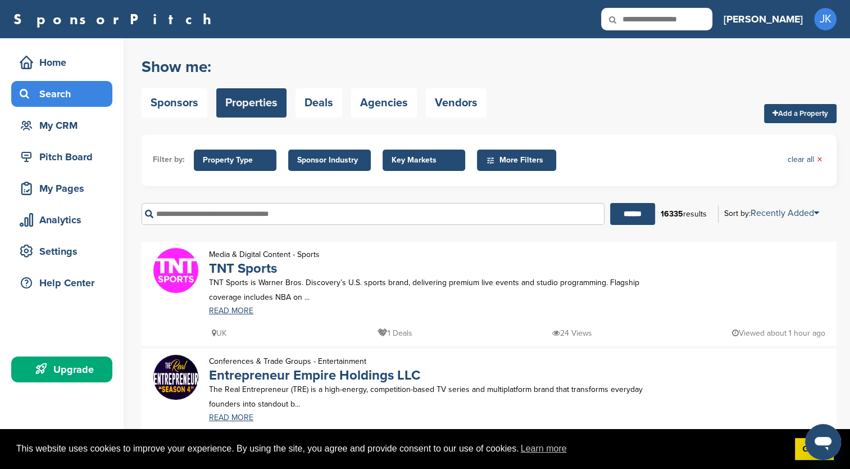
click at [342, 107] on div "Sponsors Properties Deals Agencies Vendors" at bounding box center [314, 102] width 345 height 29
click at [326, 105] on link "Deals" at bounding box center [319, 102] width 47 height 29
click at [306, 97] on link "Deals" at bounding box center [319, 102] width 47 height 29
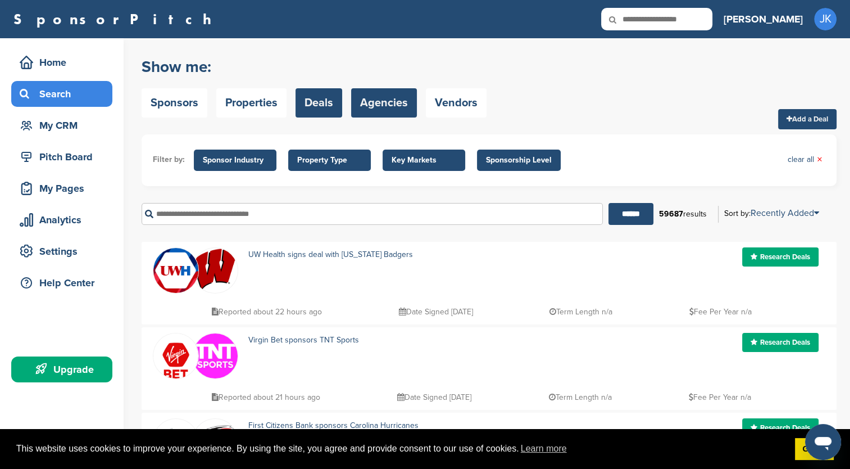
click at [370, 97] on link "Agencies" at bounding box center [384, 102] width 66 height 29
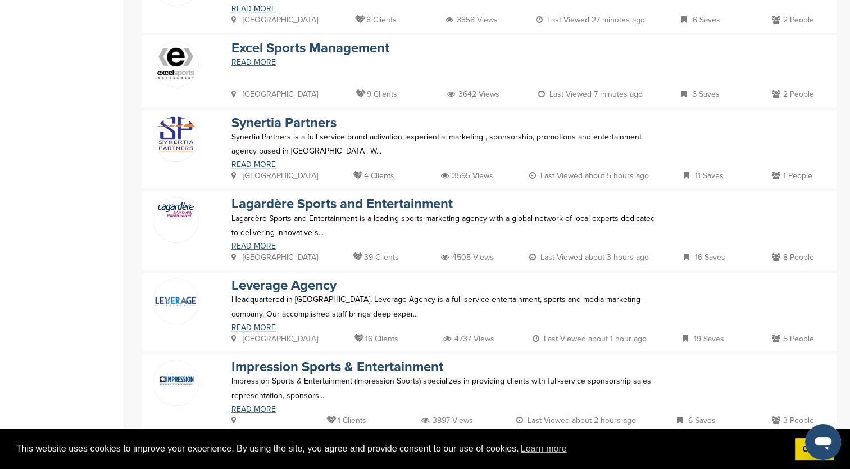
scroll to position [674, 0]
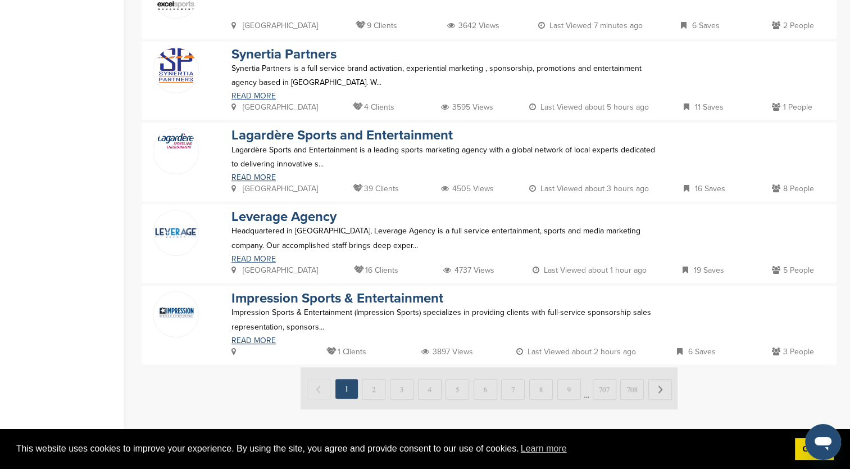
click at [373, 388] on img at bounding box center [489, 388] width 377 height 42
click at [658, 388] on img at bounding box center [489, 388] width 377 height 42
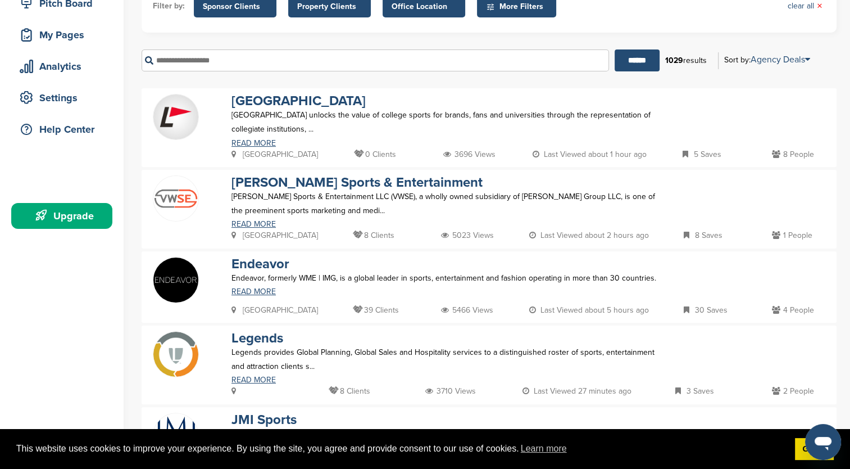
scroll to position [112, 0]
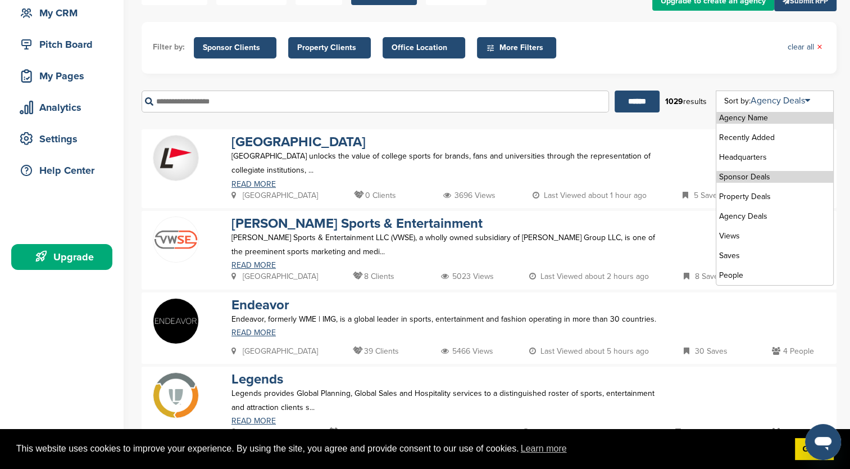
click at [769, 181] on li "Sponsor Deals" at bounding box center [774, 177] width 117 height 12
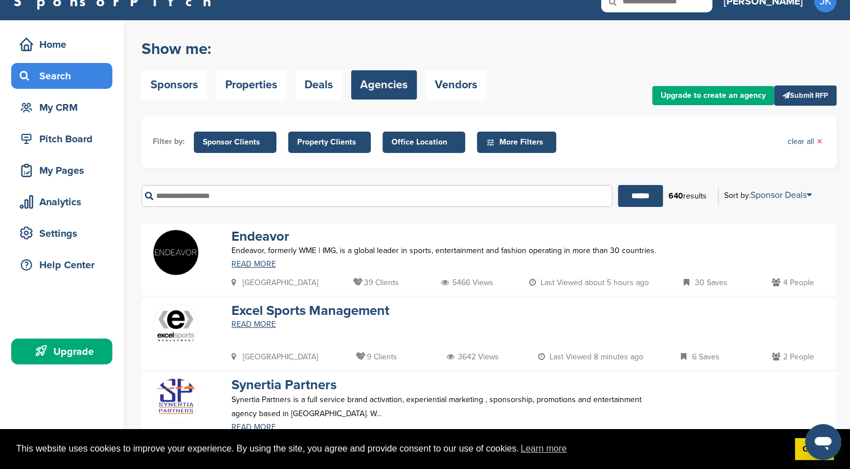
scroll to position [0, 0]
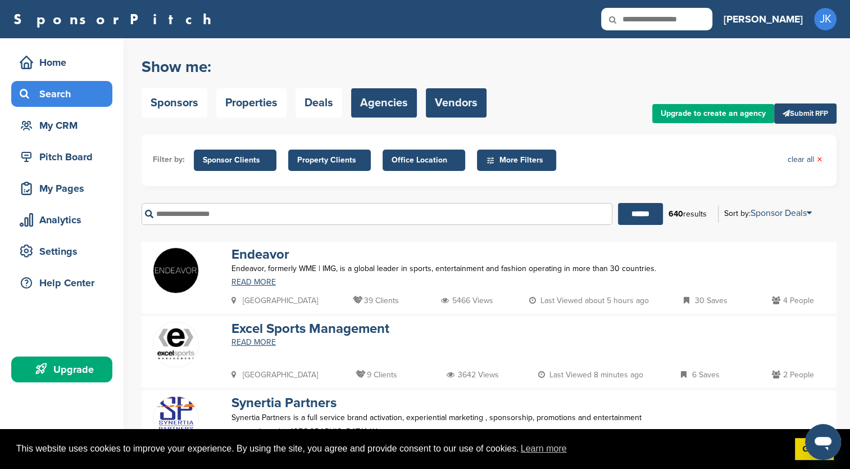
click at [459, 107] on link "Vendors" at bounding box center [456, 102] width 61 height 29
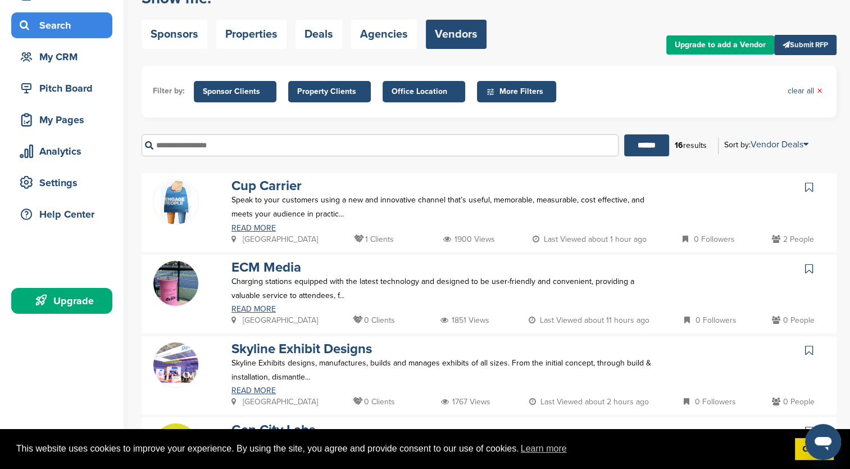
scroll to position [56, 0]
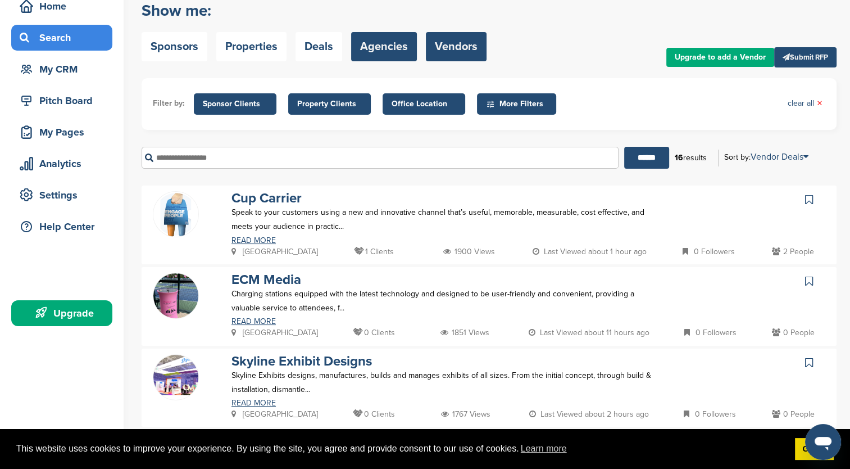
click at [387, 44] on link "Agencies" at bounding box center [384, 46] width 66 height 29
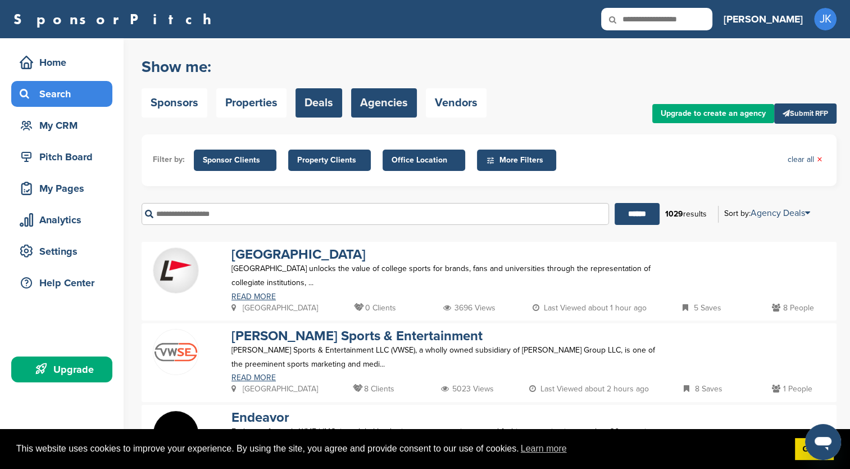
click at [310, 103] on link "Deals" at bounding box center [319, 102] width 47 height 29
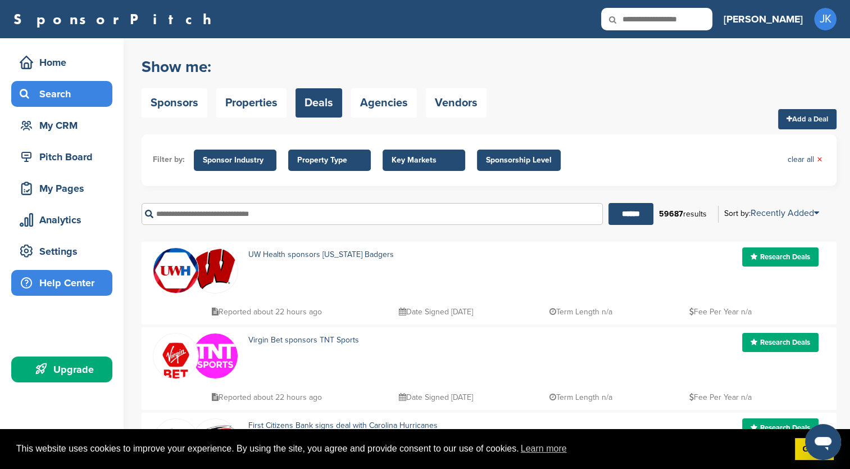
click at [76, 278] on div "Help Center" at bounding box center [65, 282] width 96 height 20
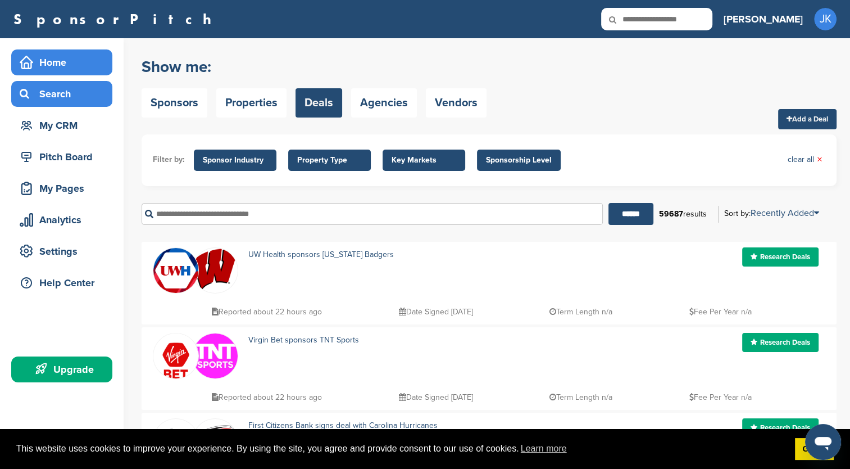
click at [48, 69] on div "Home" at bounding box center [65, 62] width 96 height 20
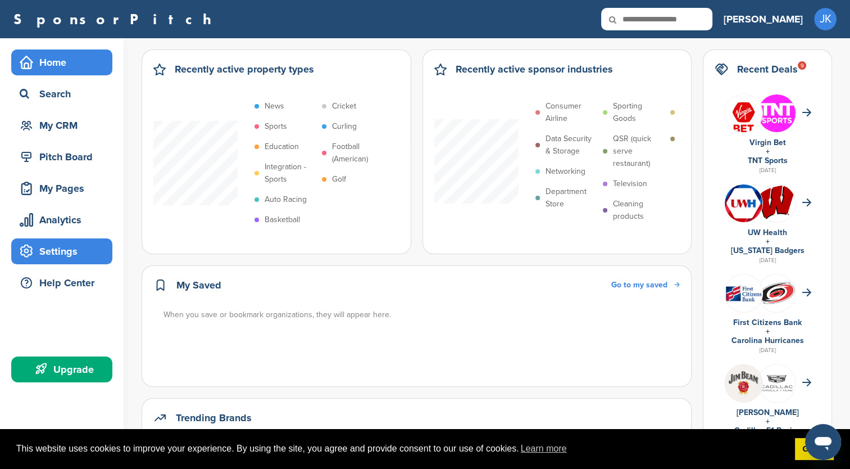
click at [61, 251] on div "Settings" at bounding box center [65, 251] width 96 height 20
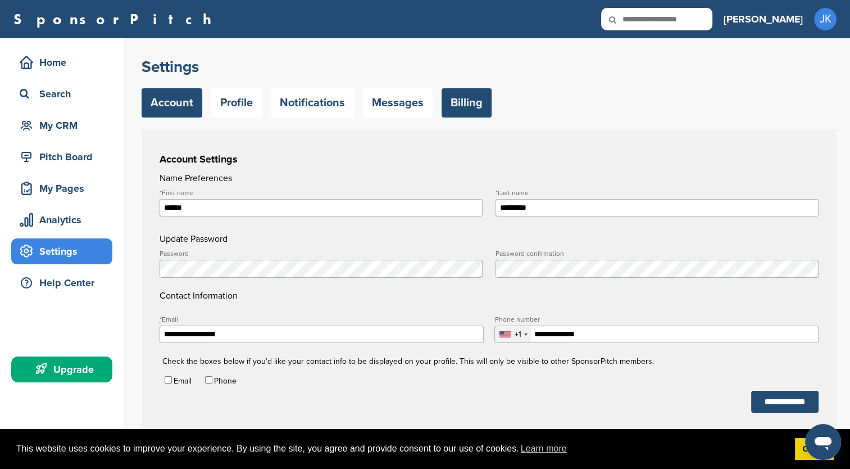
click at [474, 113] on link "Billing" at bounding box center [467, 102] width 50 height 29
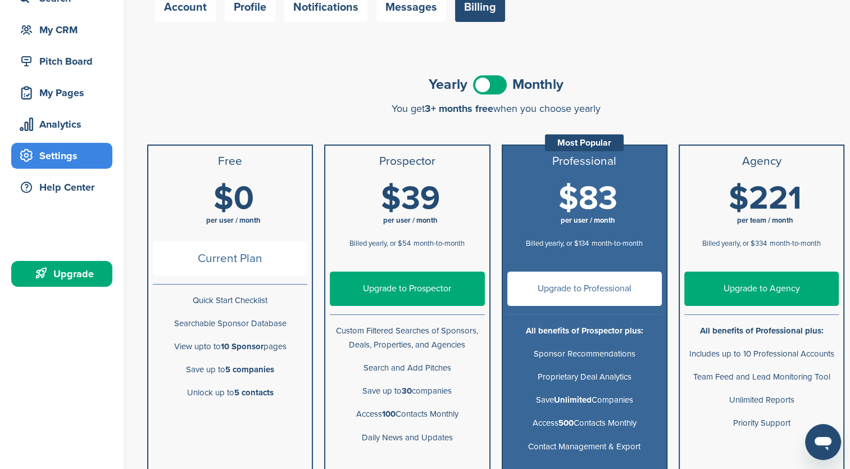
scroll to position [112, 0]
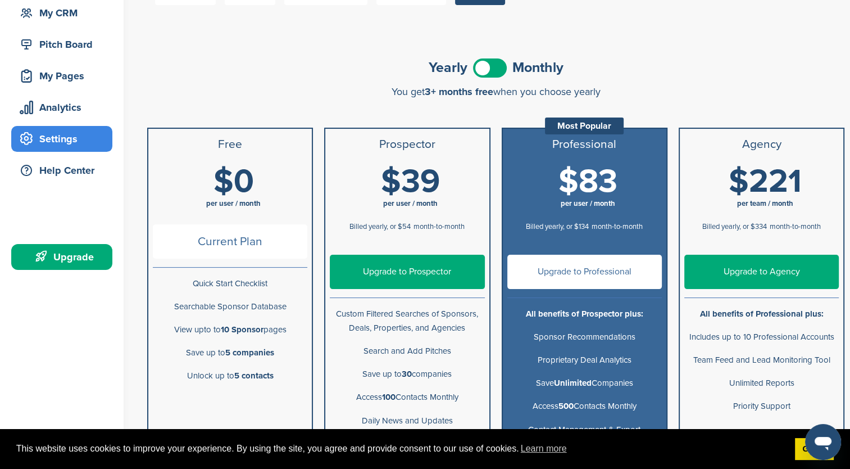
click at [497, 69] on span at bounding box center [490, 67] width 34 height 19
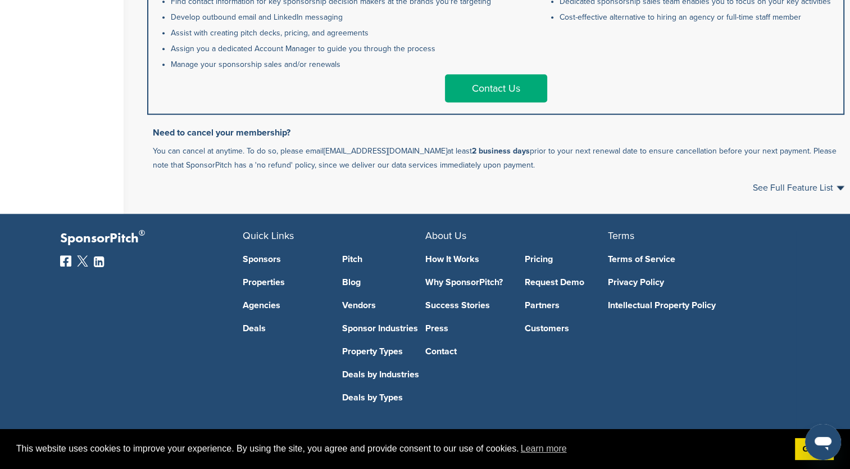
scroll to position [676, 0]
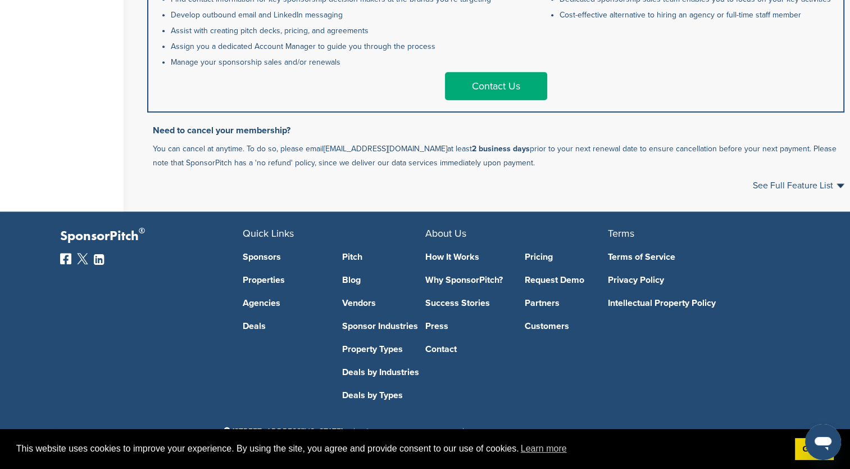
click at [458, 302] on link "Success Stories" at bounding box center [466, 302] width 83 height 9
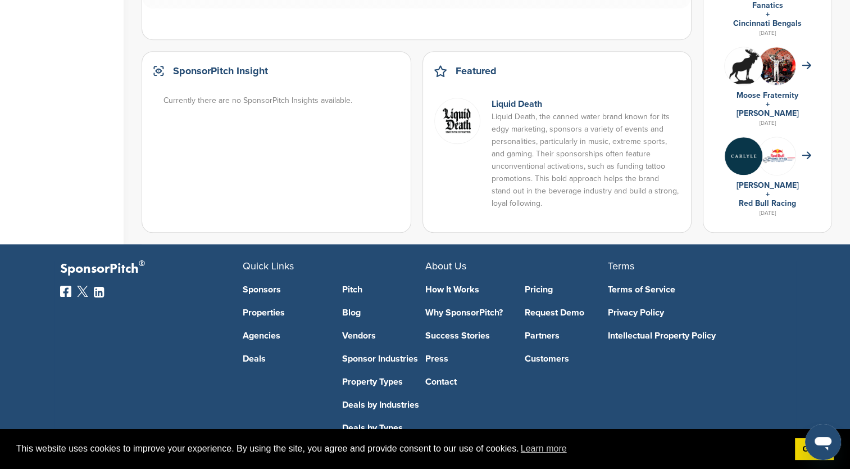
scroll to position [797, 0]
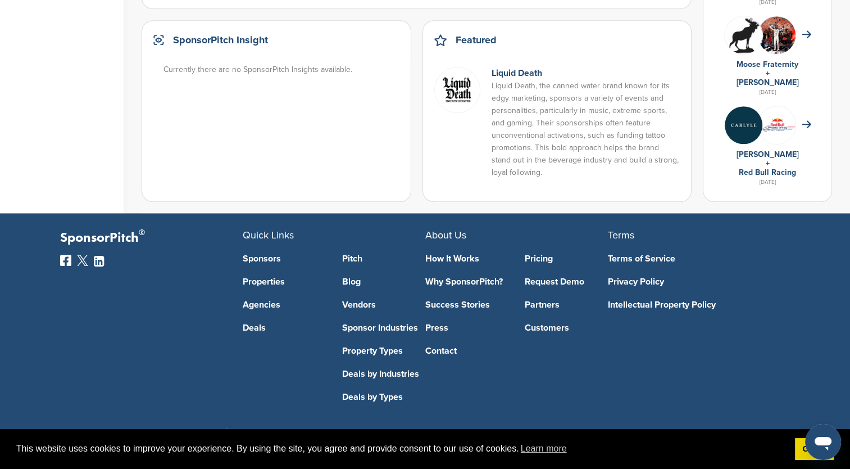
click at [455, 255] on link "How It Works" at bounding box center [466, 258] width 83 height 9
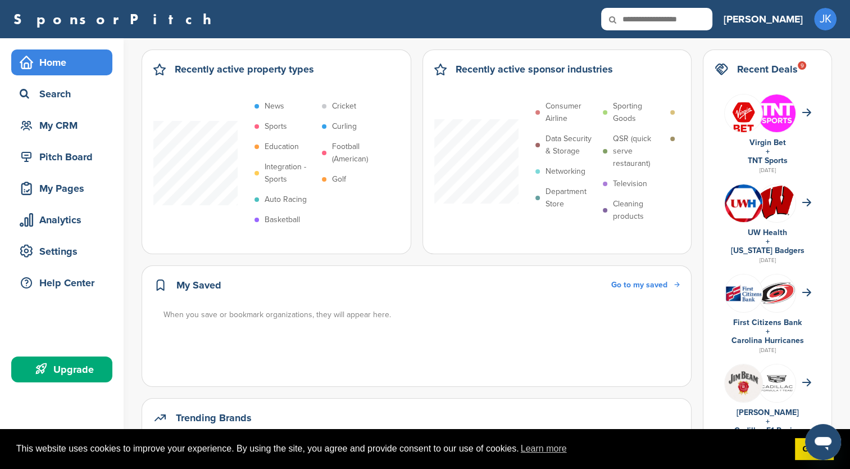
click at [82, 18] on link "SponsorPitch" at bounding box center [115, 19] width 205 height 15
